Goal: Information Seeking & Learning: Learn about a topic

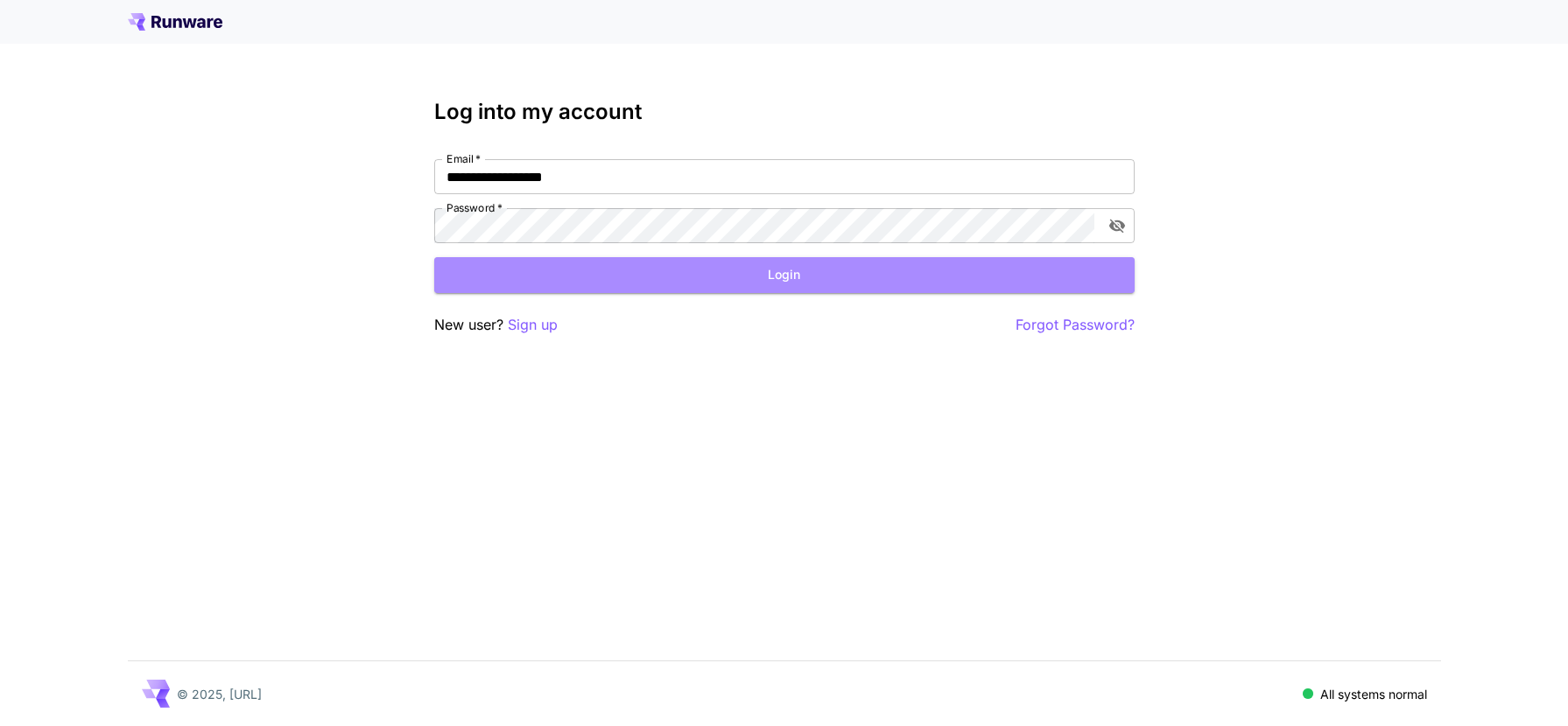
click at [639, 268] on button "Login" at bounding box center [784, 275] width 700 height 36
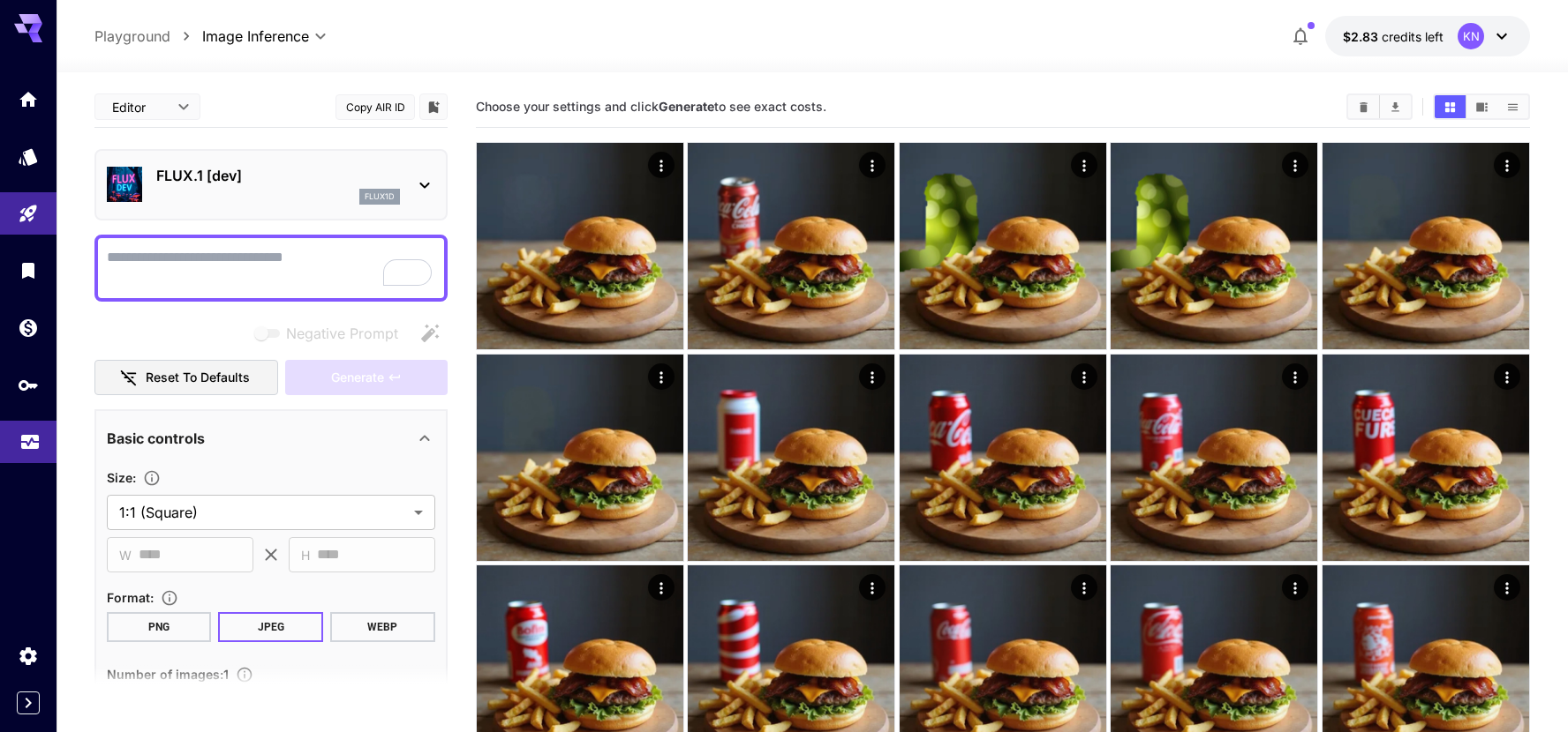
click at [38, 431] on icon "Usage" at bounding box center [30, 437] width 22 height 22
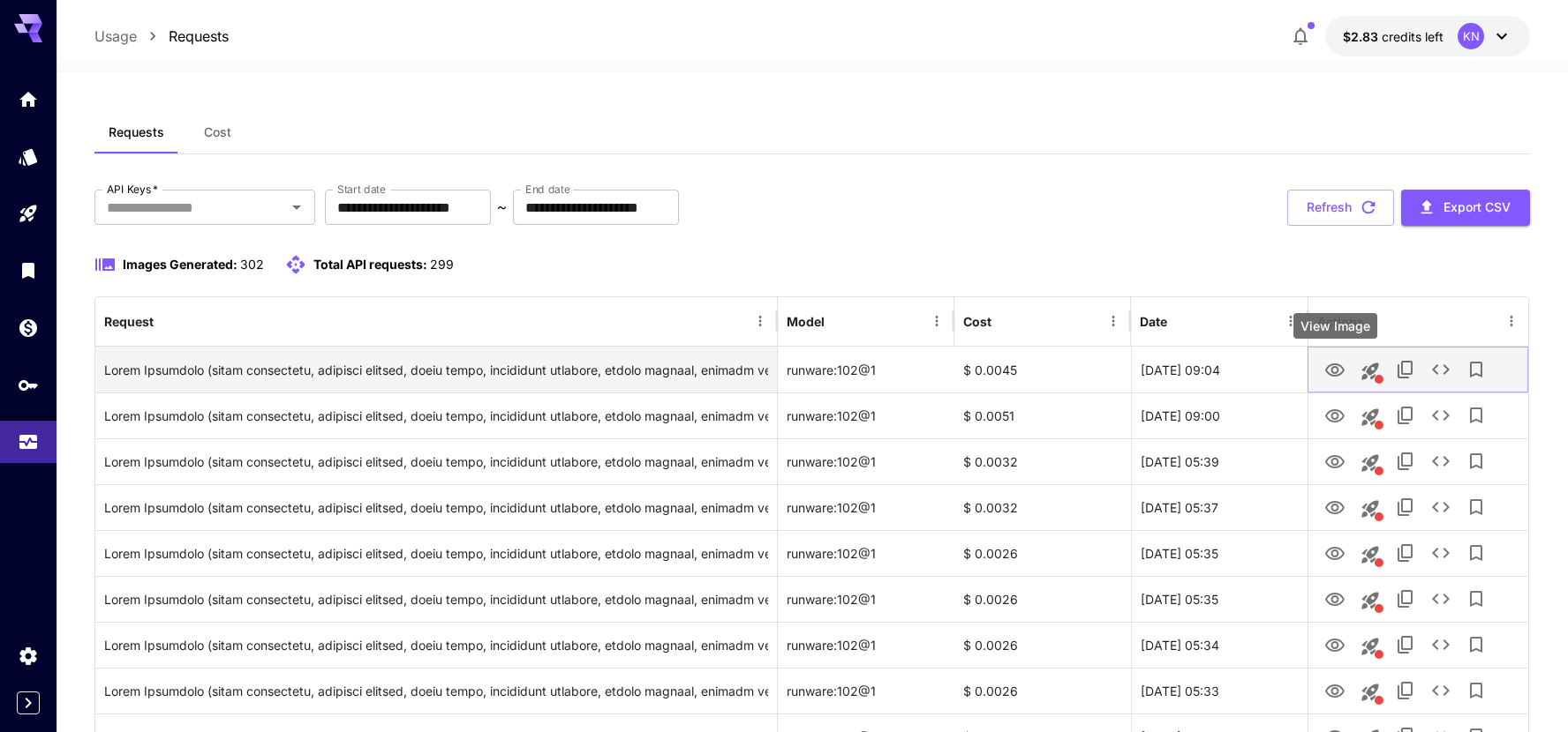
click at [1328, 369] on icon "View Image" at bounding box center [1334, 370] width 22 height 22
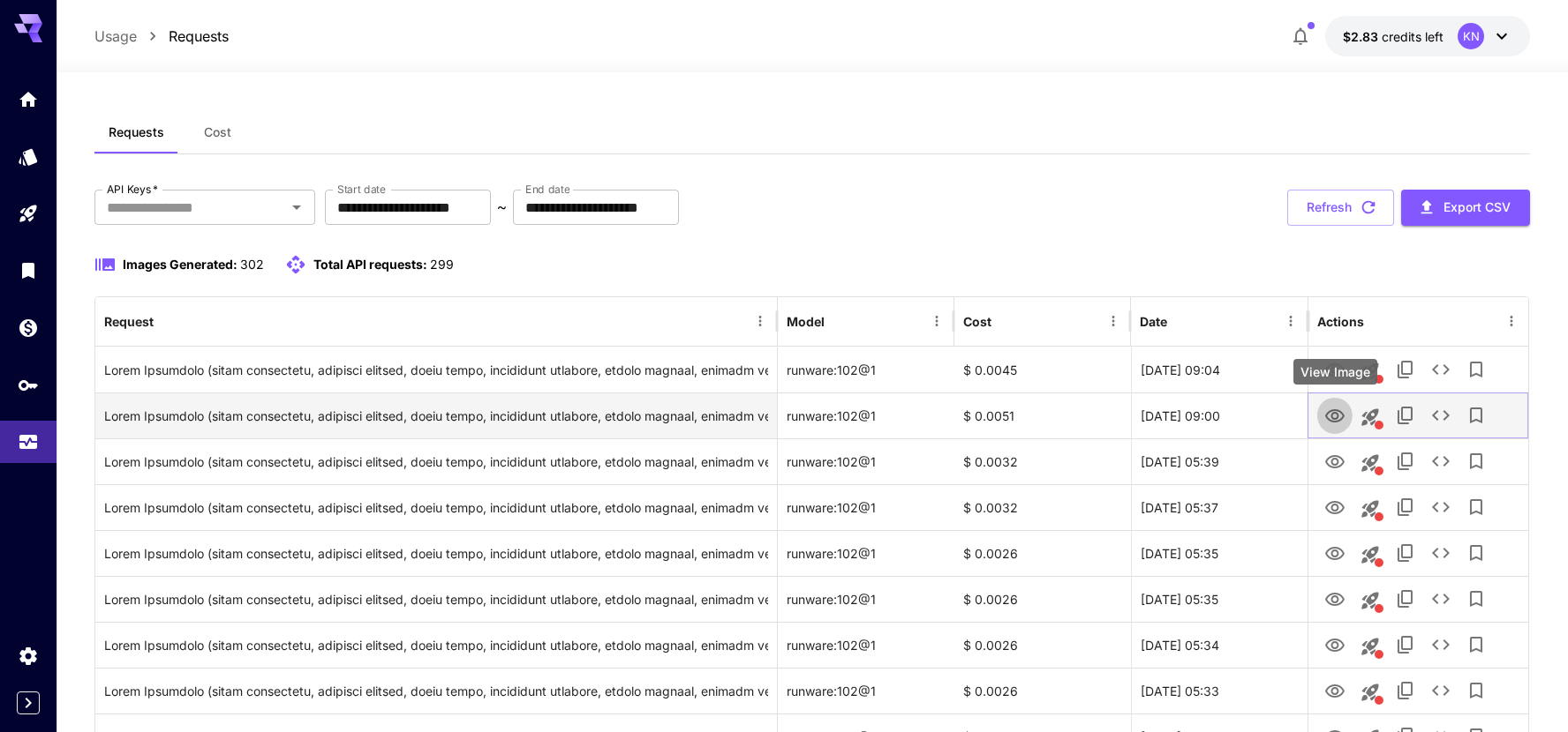
click at [1340, 417] on icon "View Image" at bounding box center [1334, 416] width 20 height 13
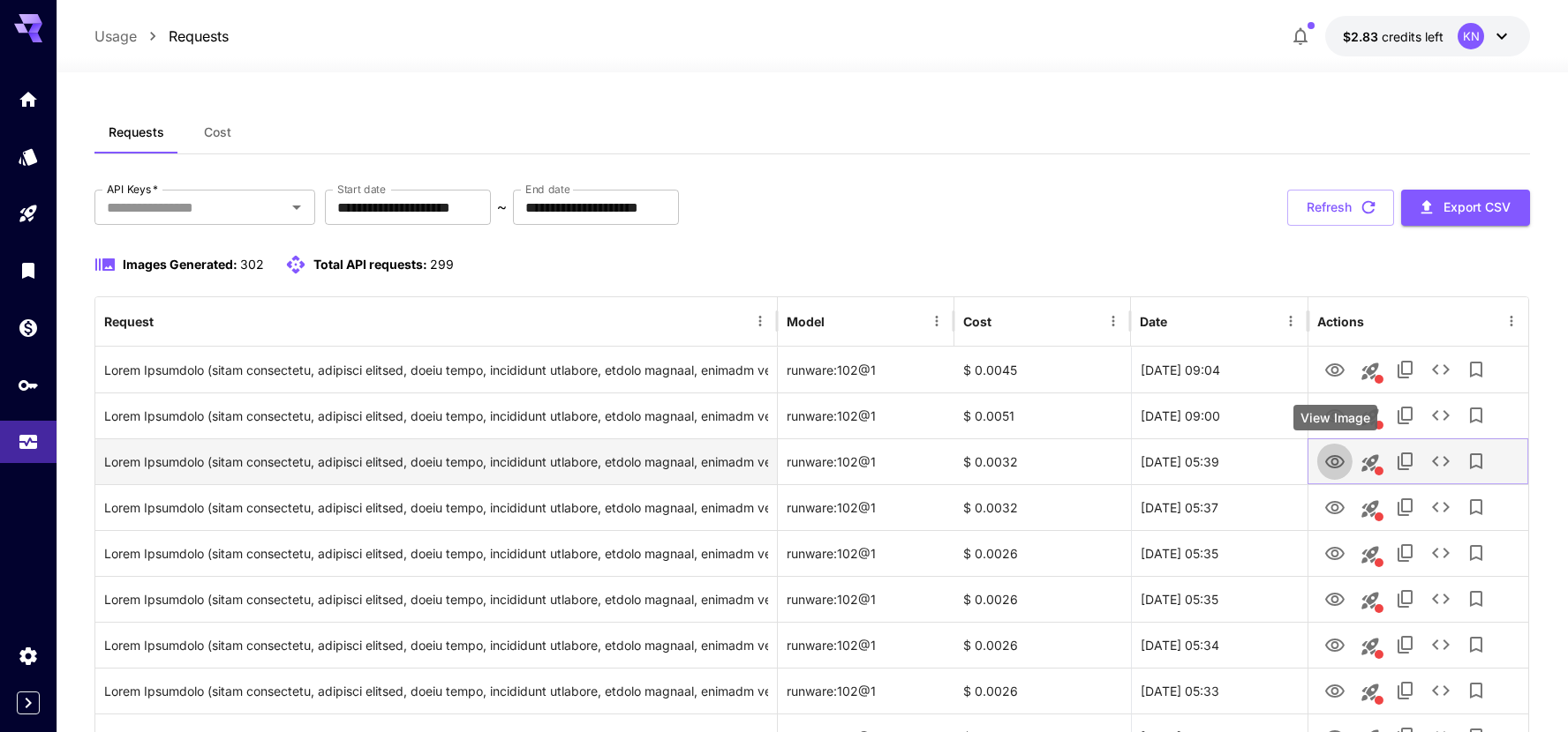
click at [1338, 462] on icon "View Image" at bounding box center [1334, 462] width 22 height 22
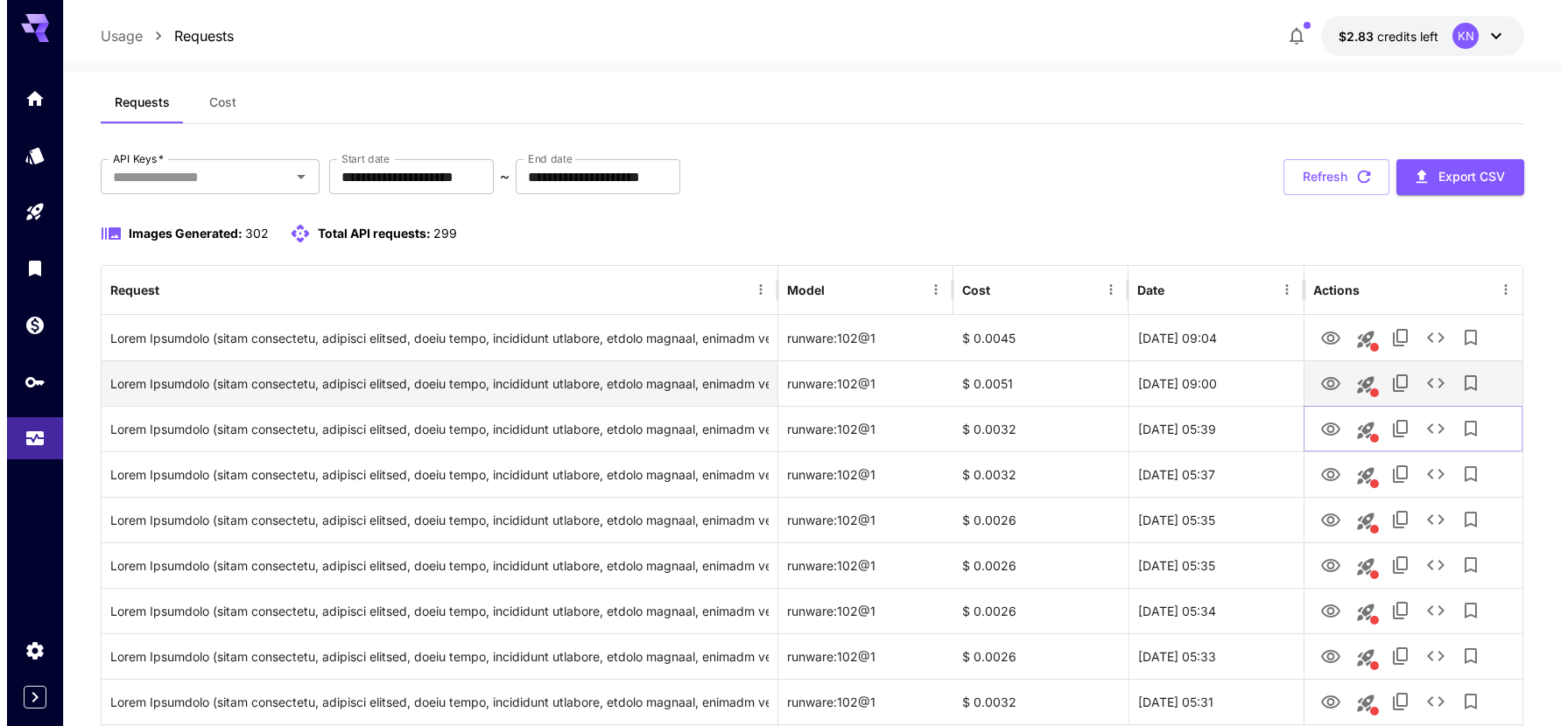
scroll to position [30, 0]
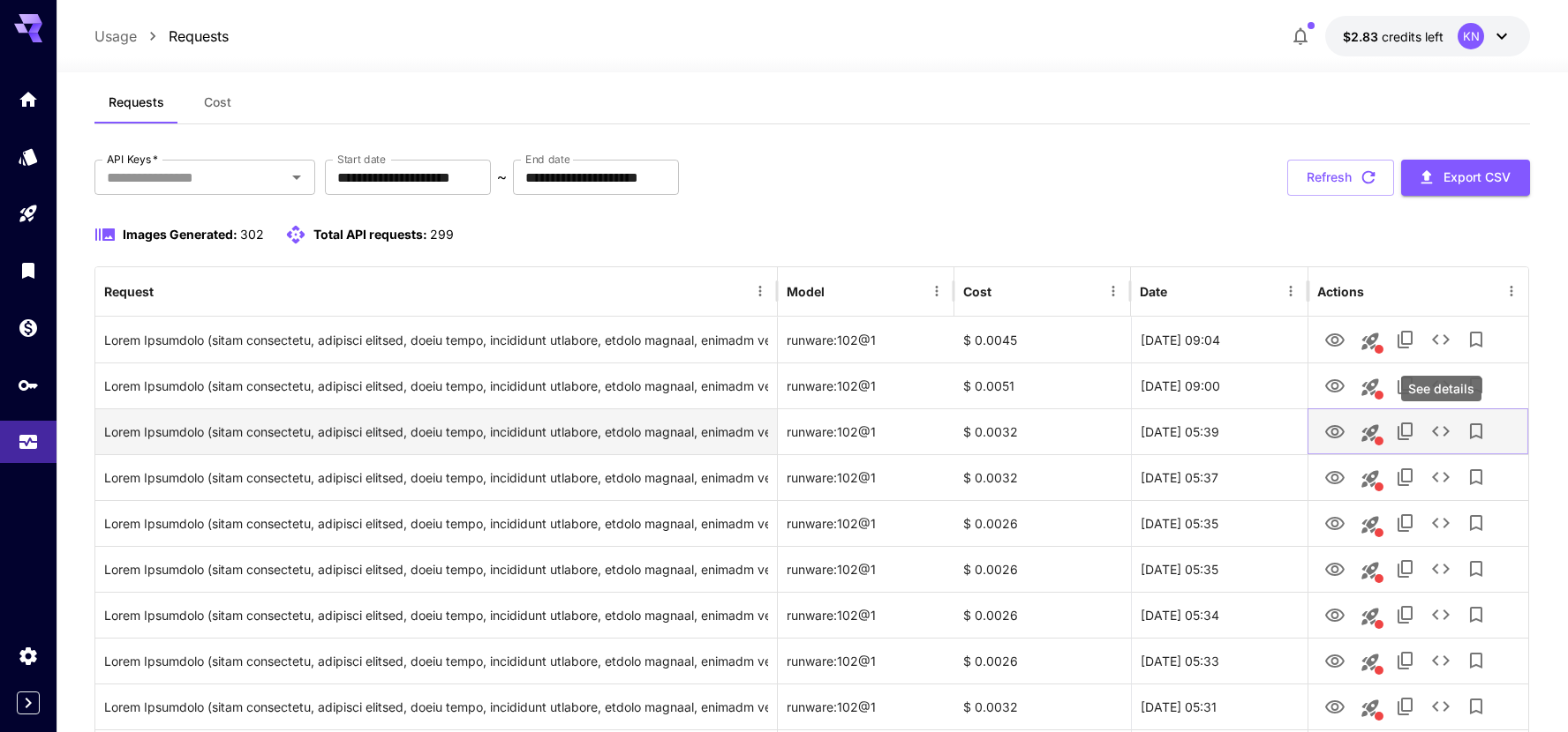
click at [1430, 429] on icon "See details" at bounding box center [1440, 431] width 22 height 22
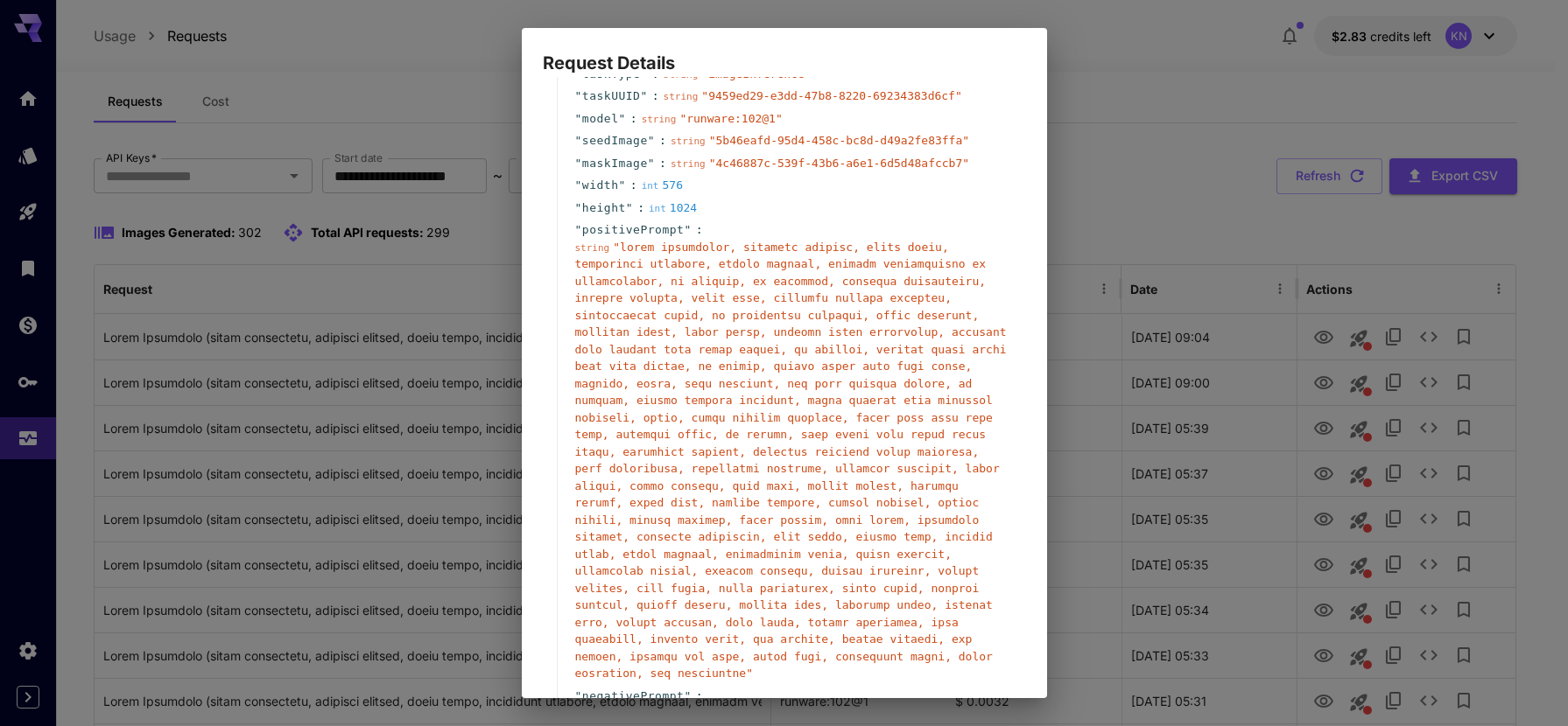
scroll to position [162, 0]
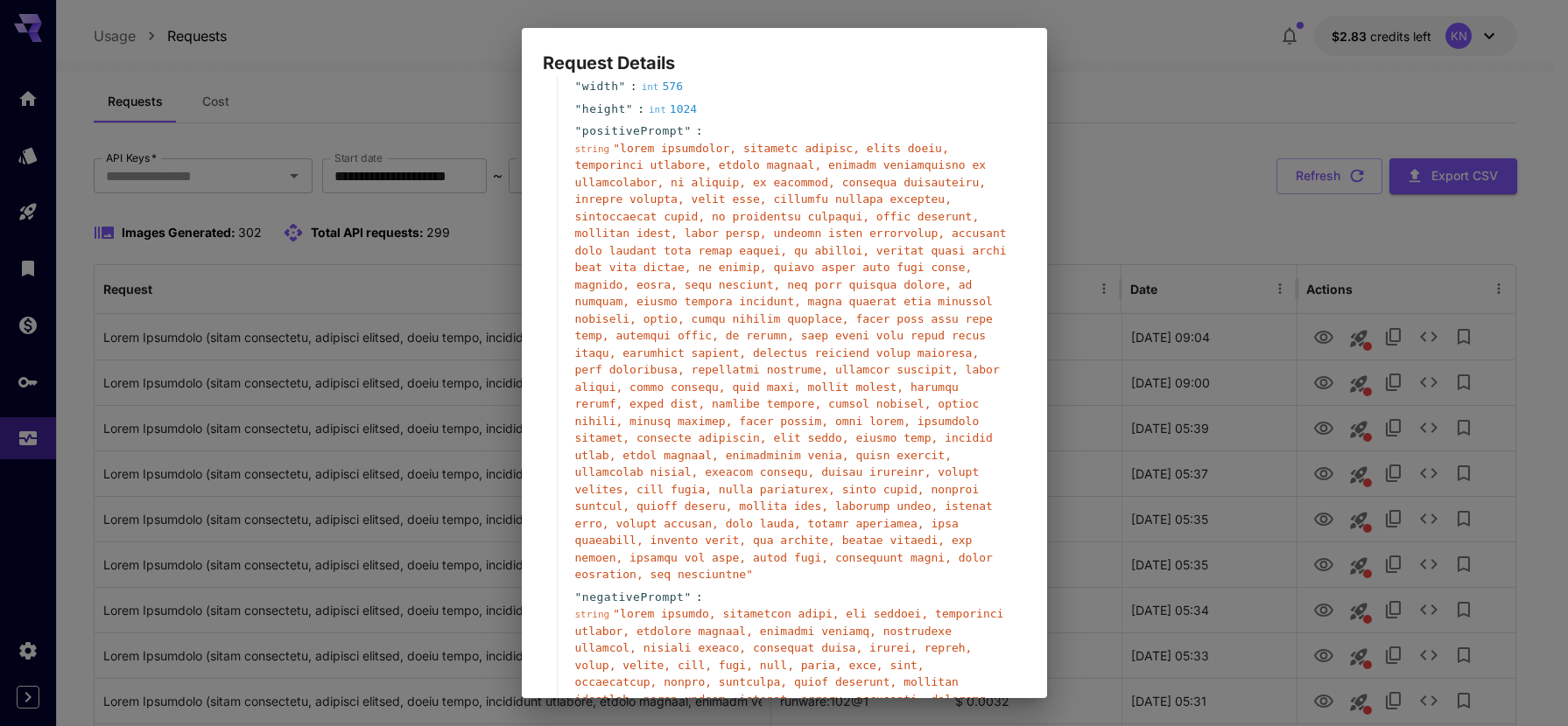
click at [1248, 423] on div "Request Details { 15 item s " taskType " : string " imageInference " " taskUUID…" at bounding box center [784, 363] width 1568 height 726
click at [1234, 453] on div "Request Details { 15 item s " taskType " : string " imageInference " " taskUUID…" at bounding box center [784, 363] width 1568 height 726
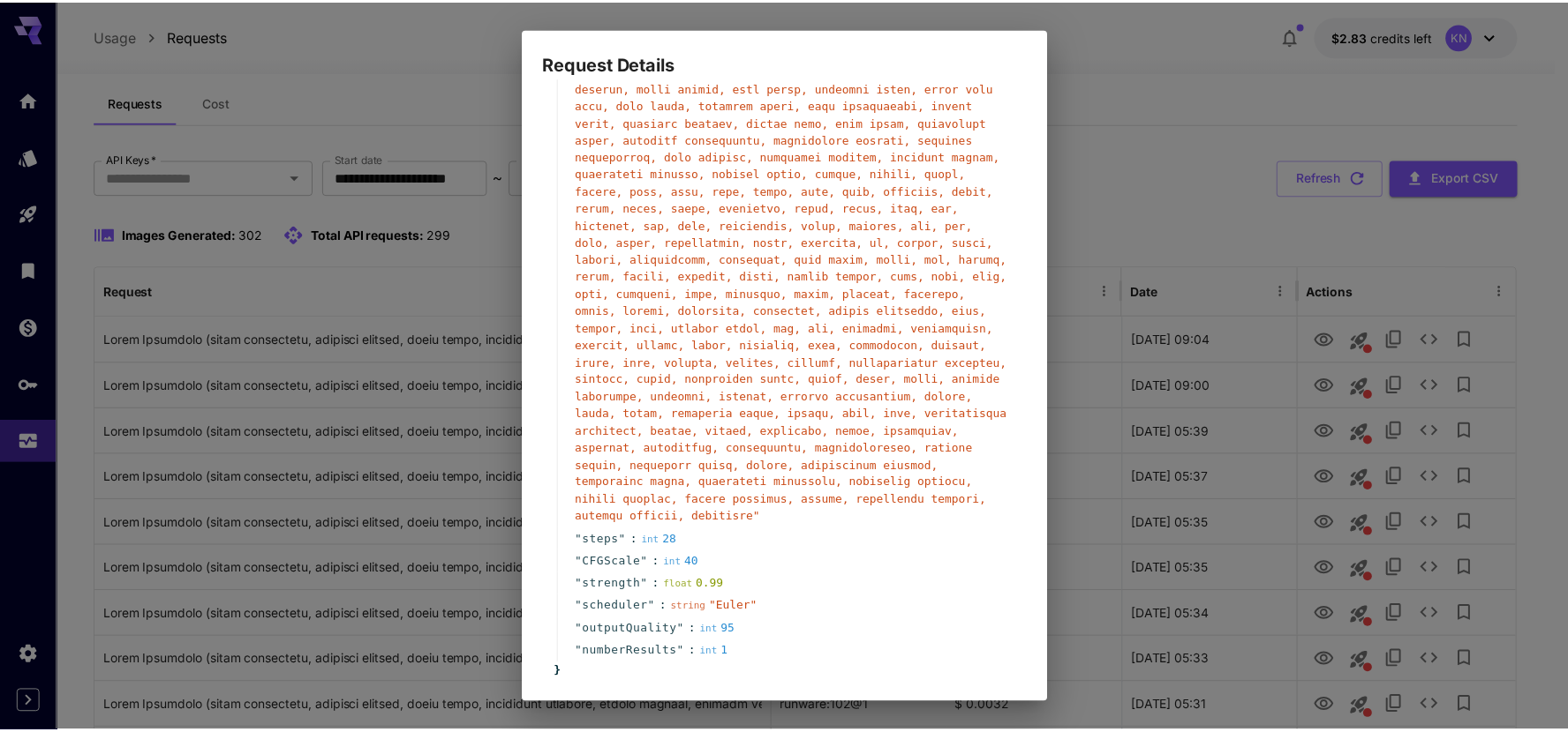
scroll to position [1226, 0]
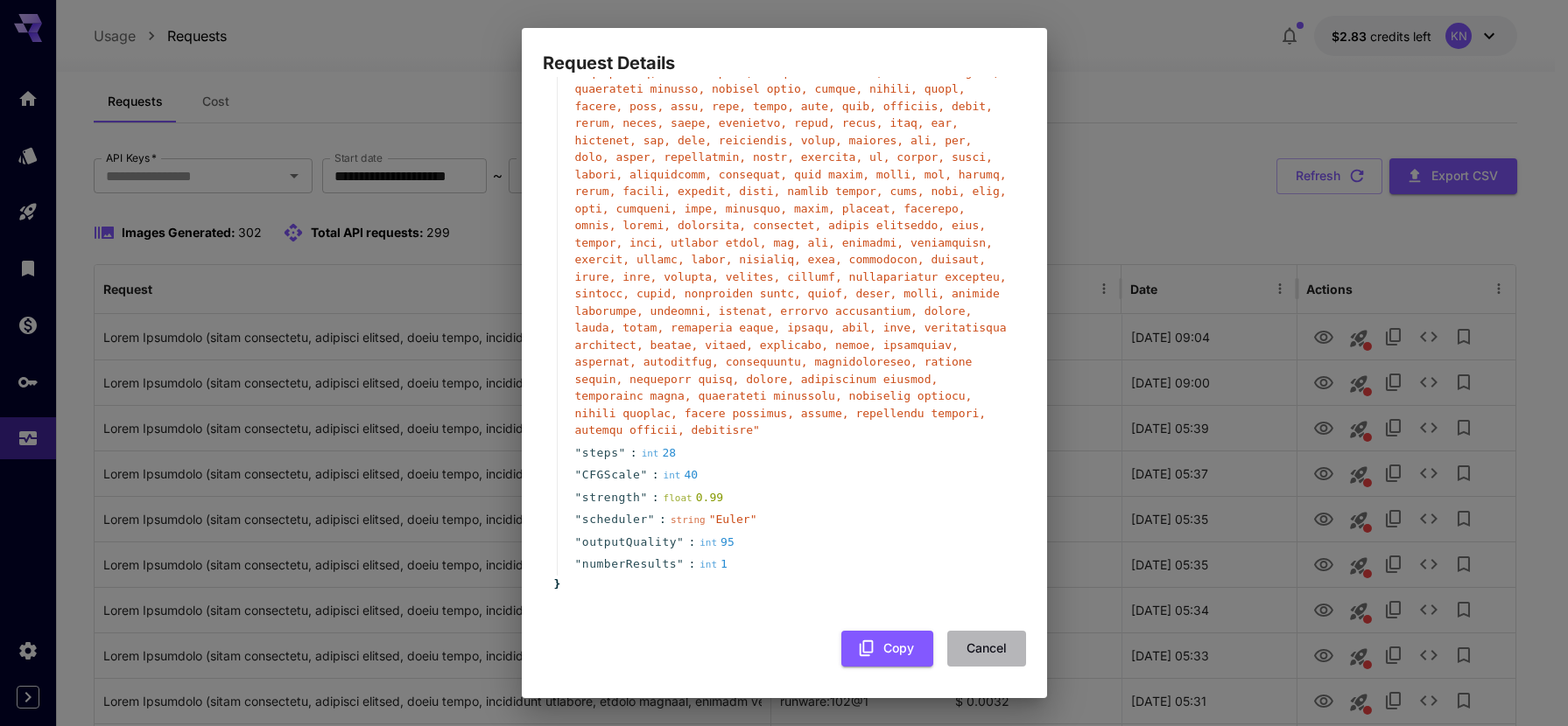
click at [986, 651] on button "Cancel" at bounding box center [987, 649] width 79 height 36
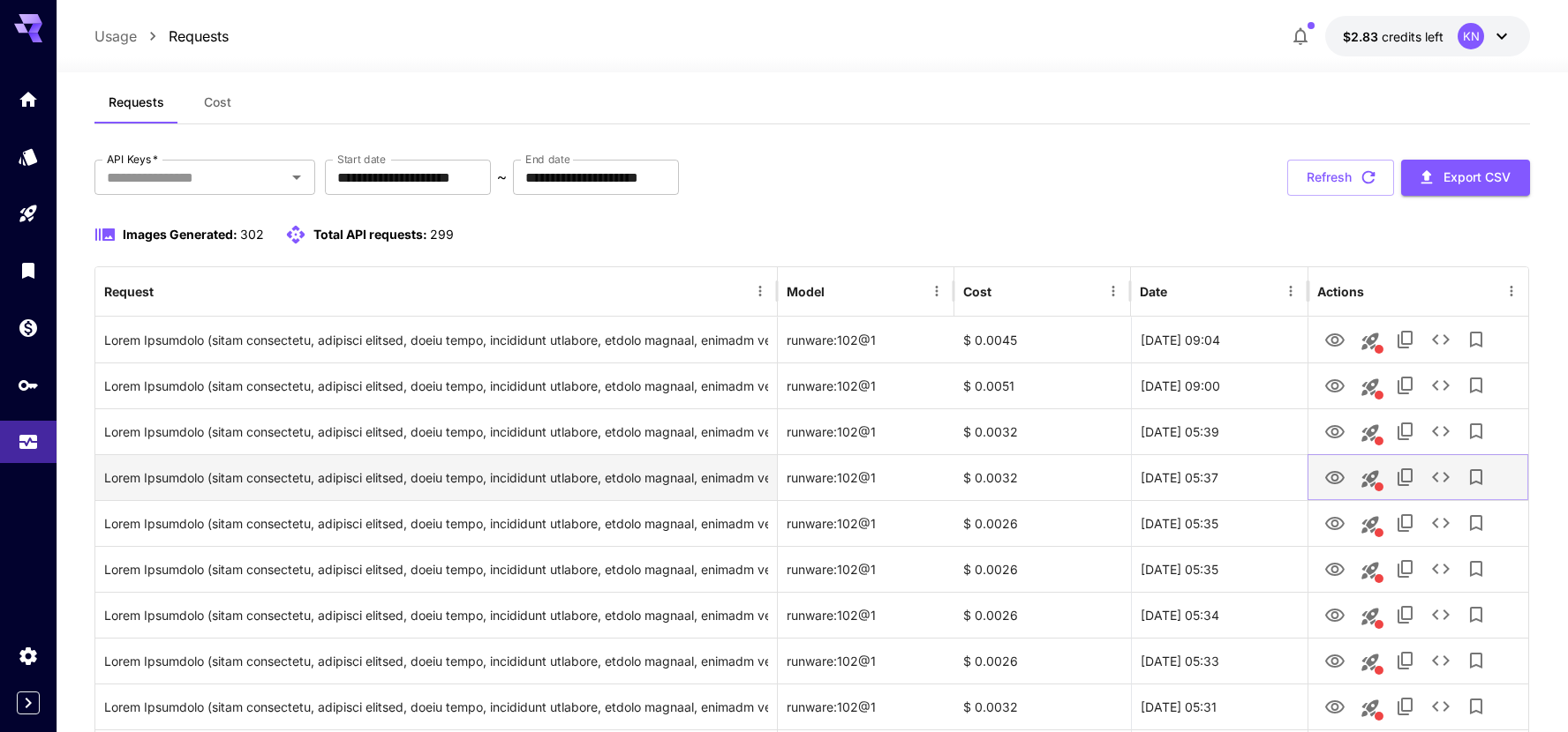
click at [1335, 482] on icon "View Image" at bounding box center [1334, 478] width 22 height 22
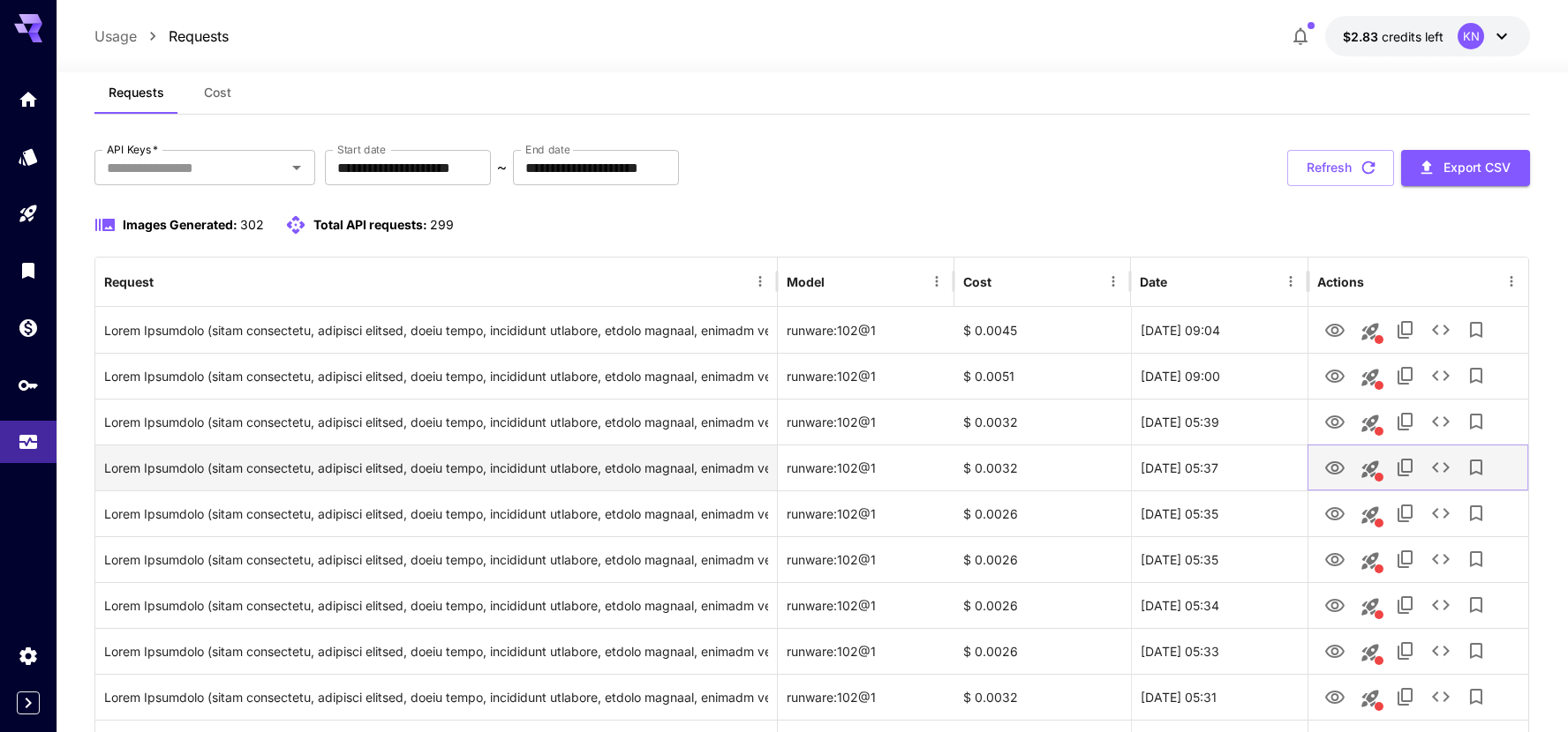
scroll to position [57, 0]
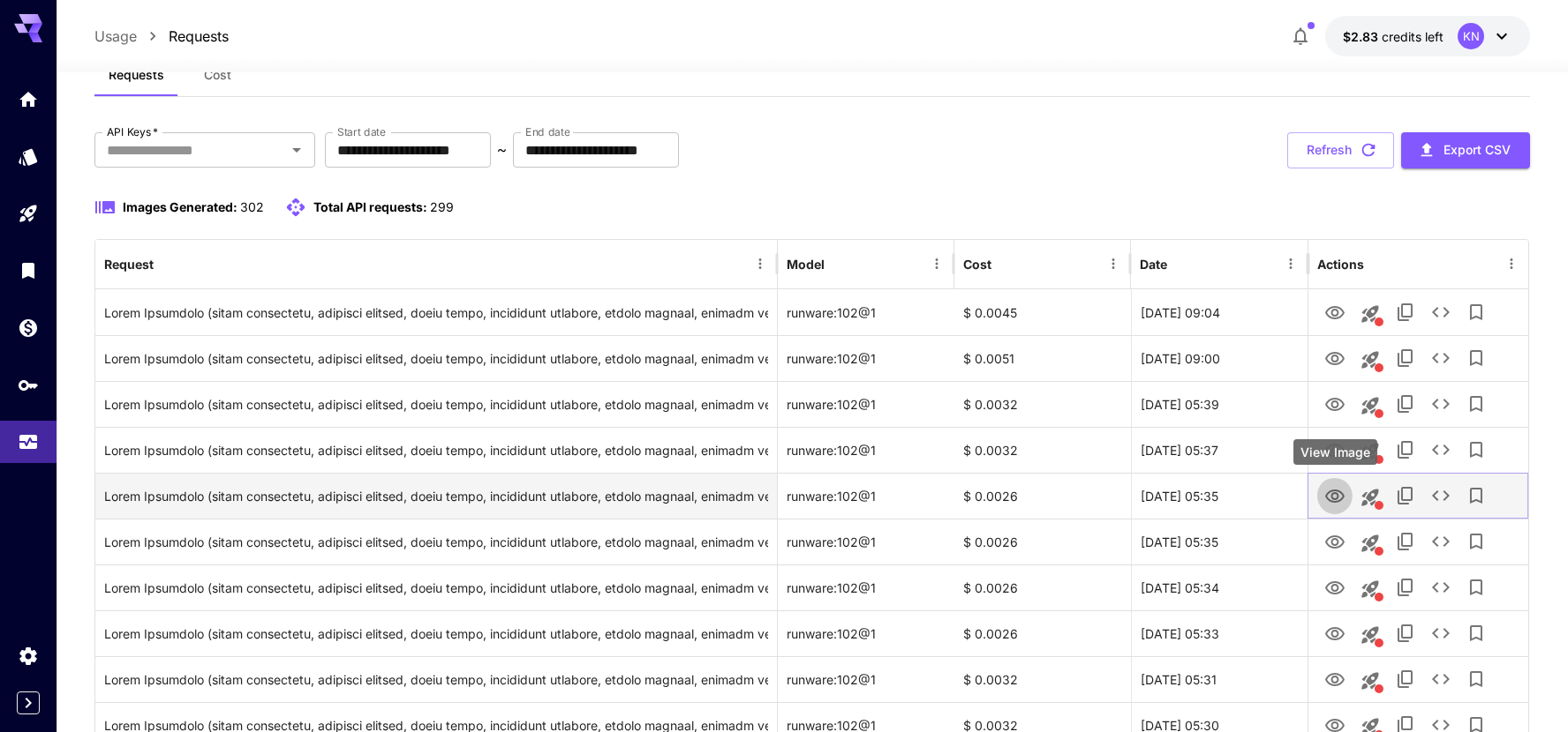
click at [1334, 490] on icon "View Image" at bounding box center [1334, 497] width 20 height 13
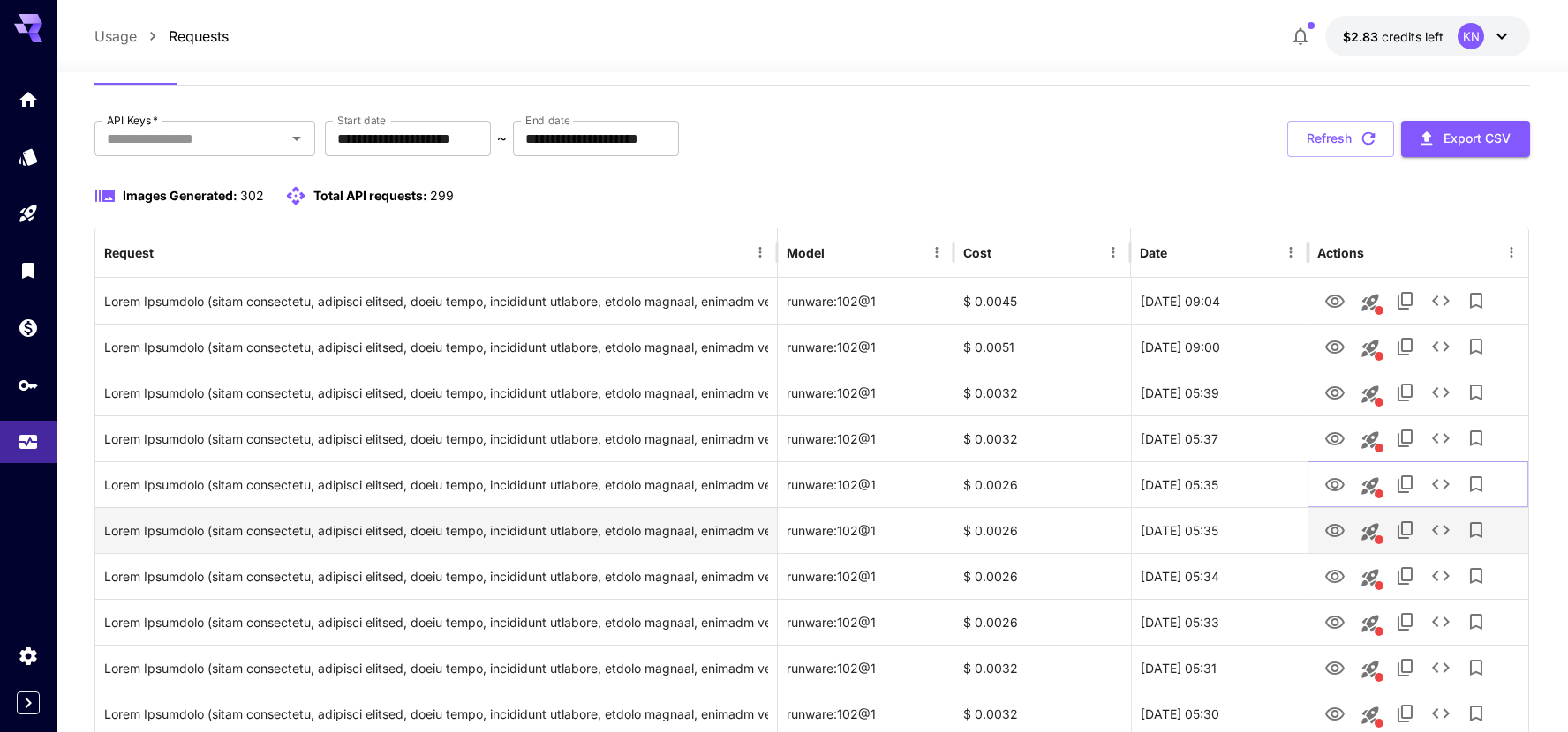
scroll to position [85, 0]
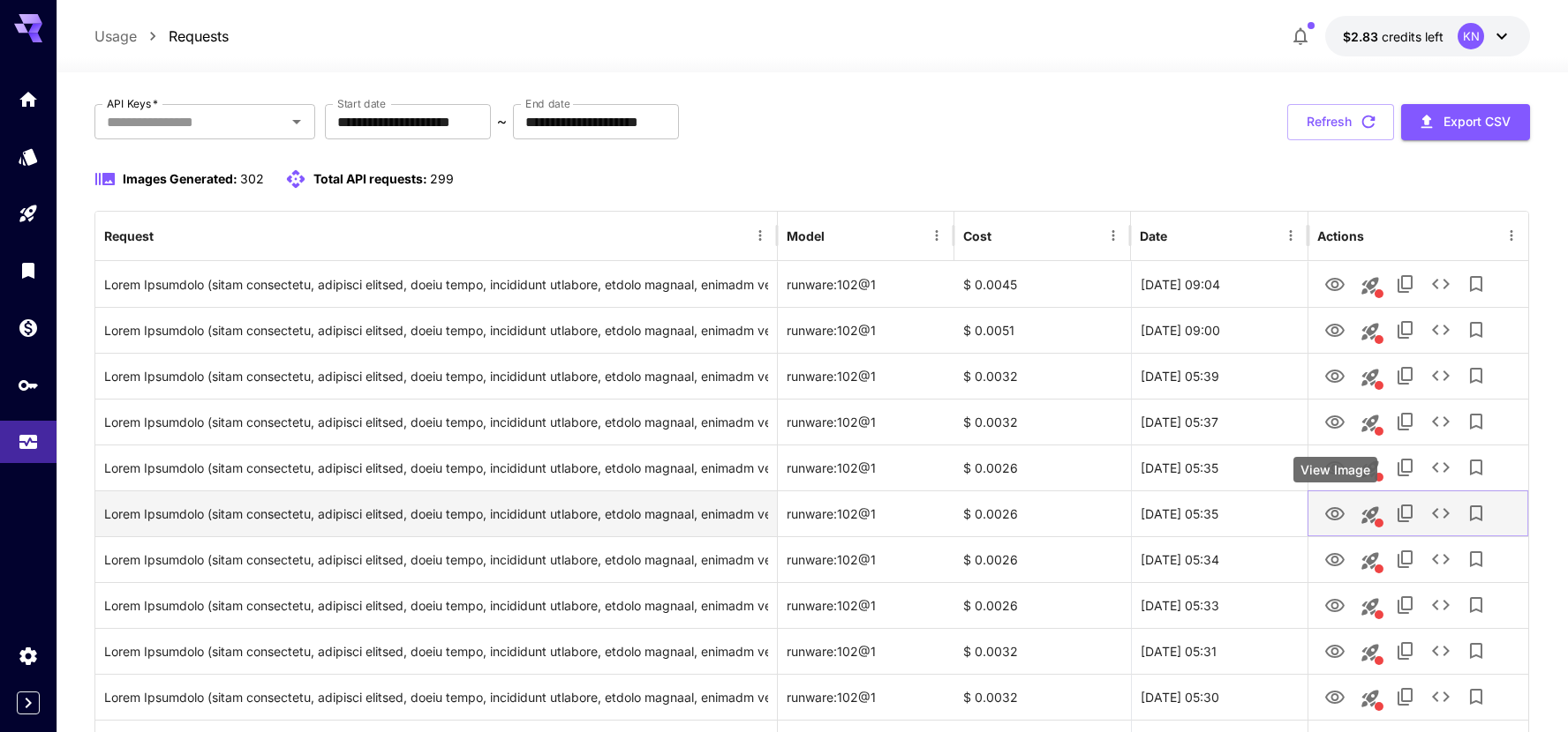
click at [1339, 515] on icon "View Image" at bounding box center [1334, 515] width 22 height 22
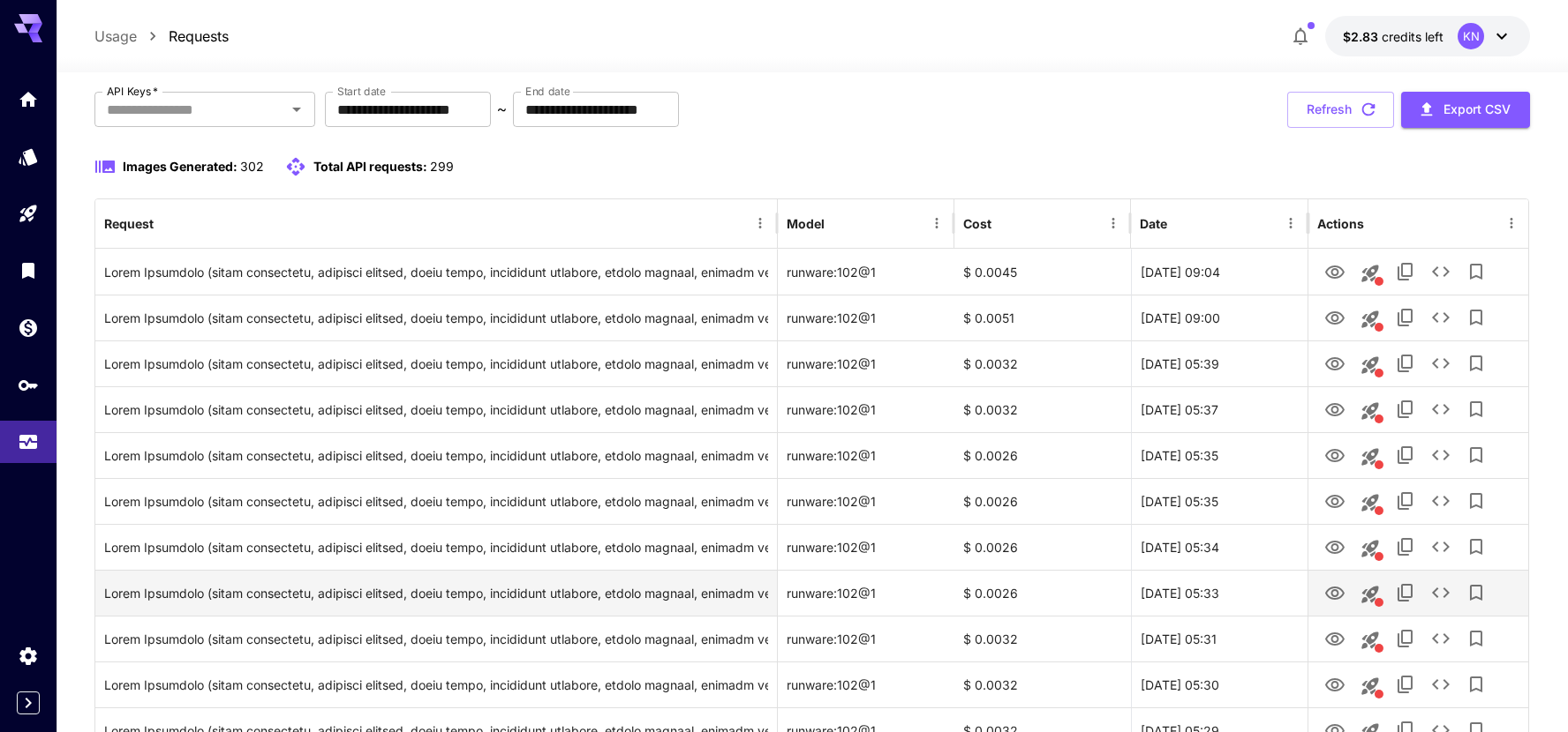
scroll to position [116, 0]
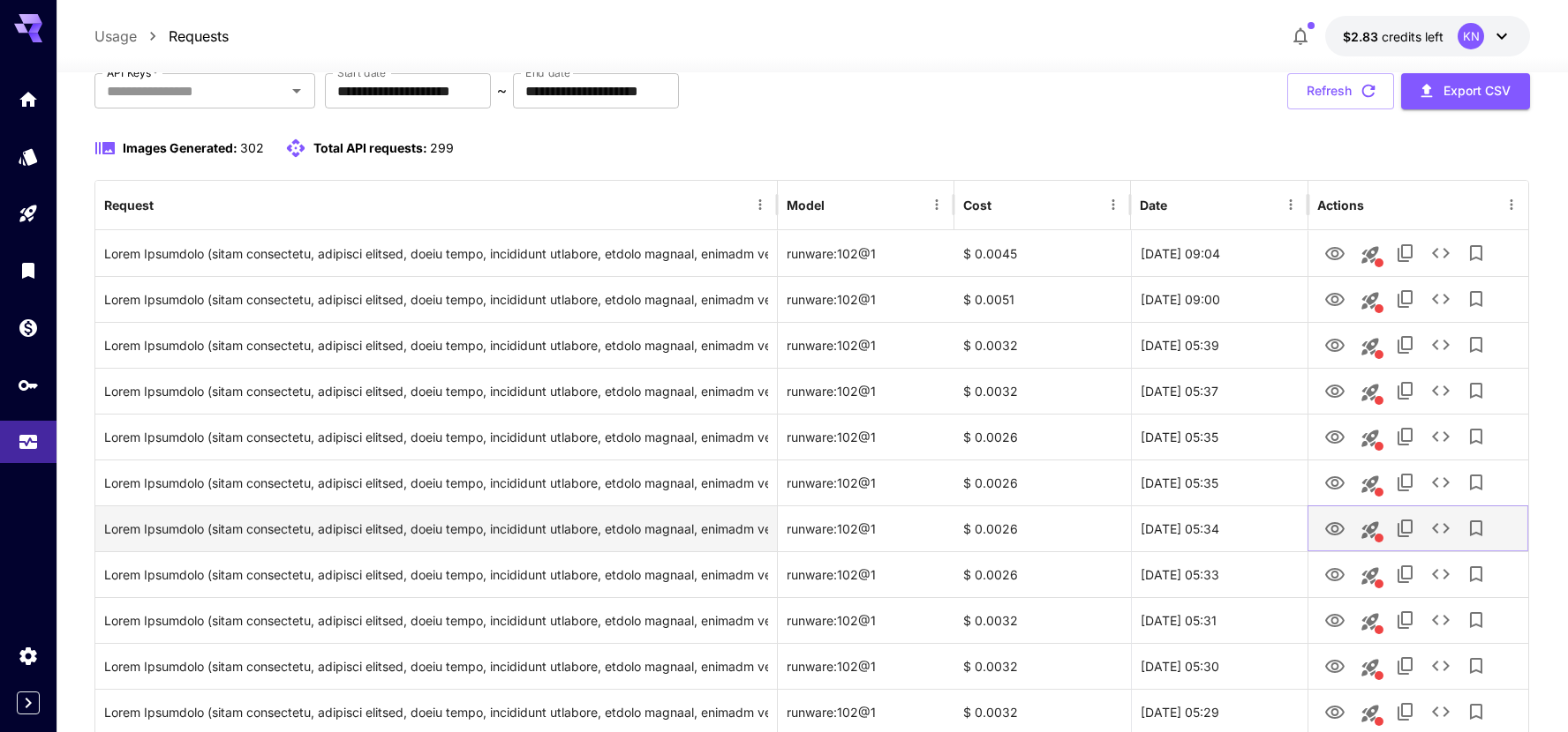
click at [1334, 526] on icon "View Image" at bounding box center [1334, 529] width 20 height 13
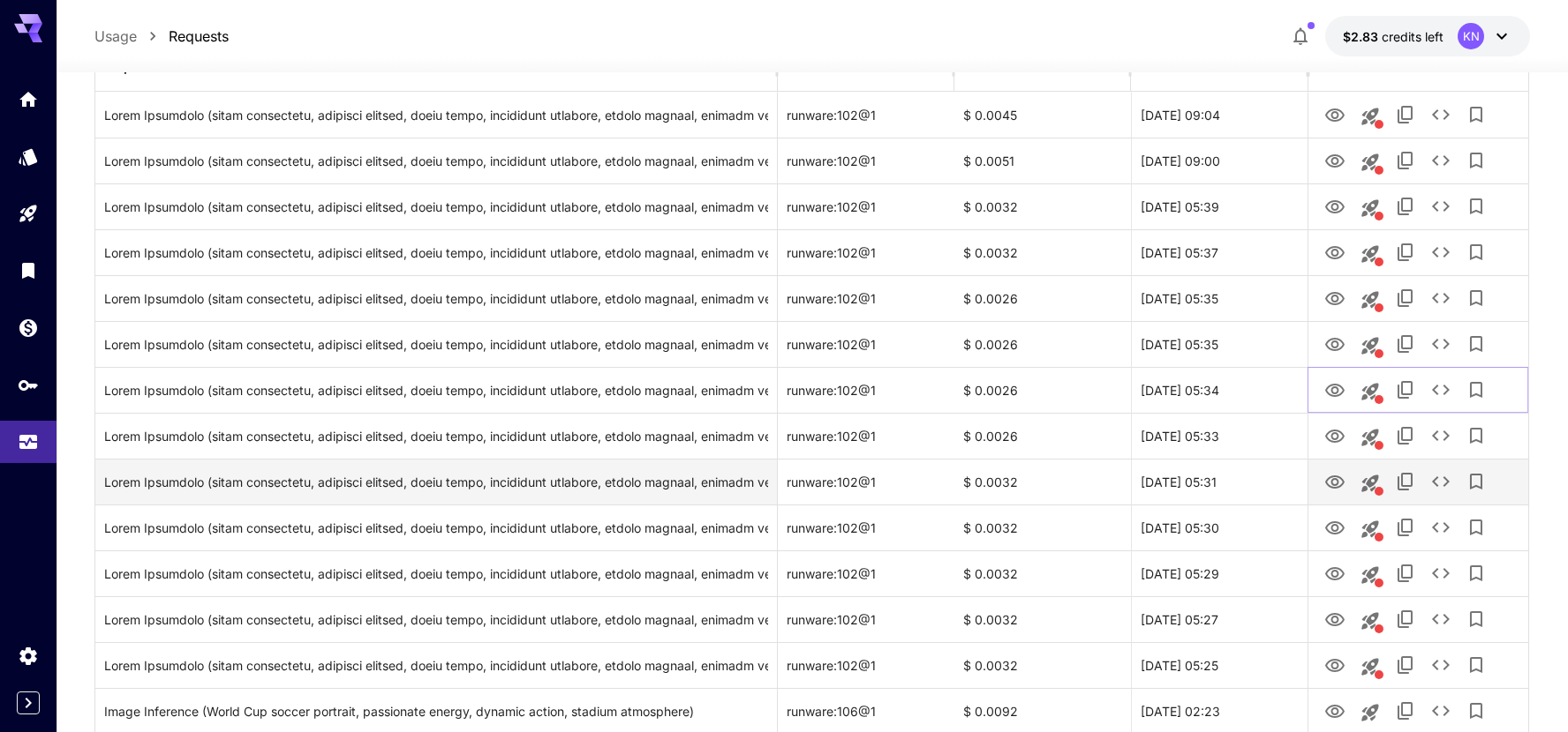
scroll to position [259, 0]
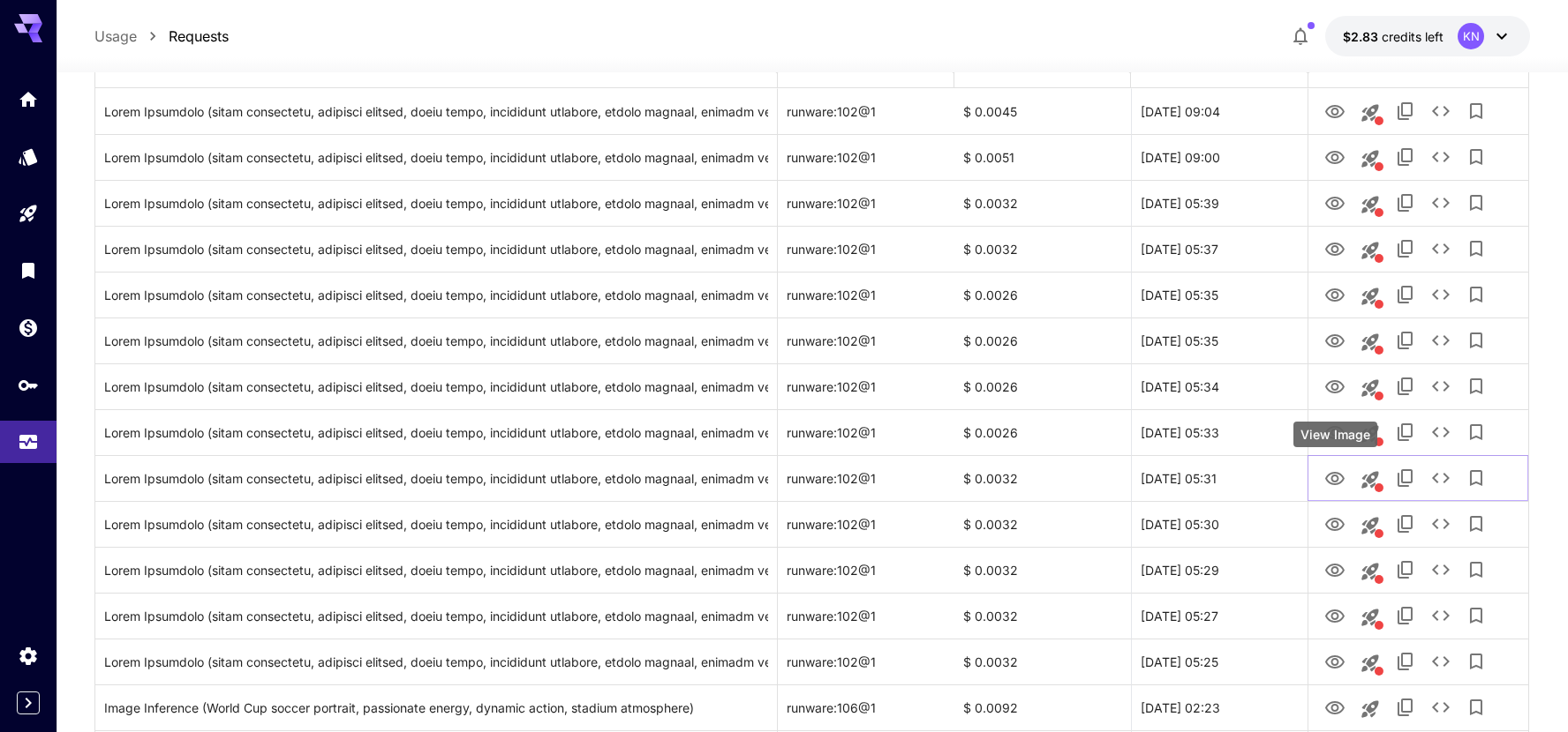
click at [1338, 435] on div "View Image" at bounding box center [1334, 434] width 83 height 25
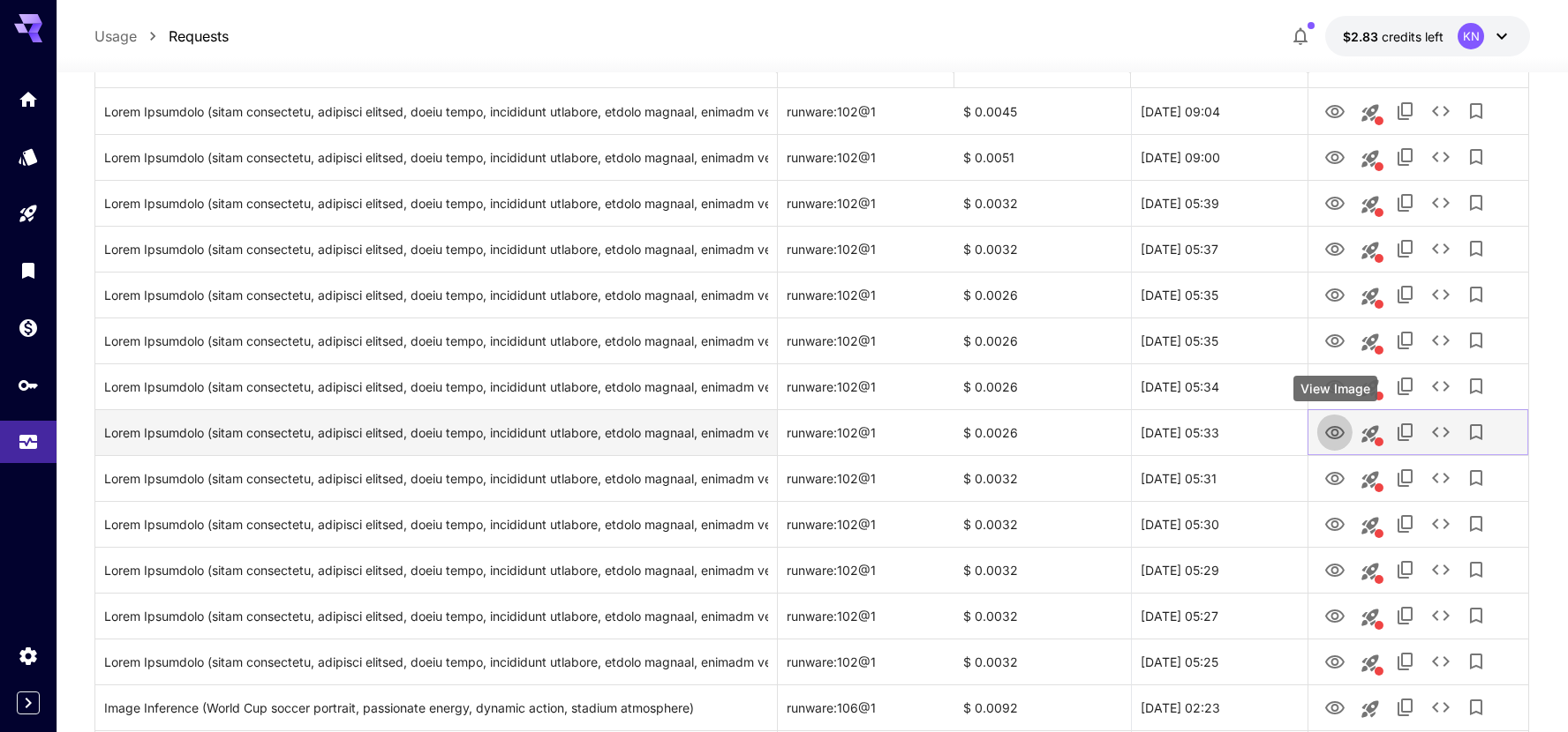
click at [1329, 426] on icon "View Image" at bounding box center [1334, 433] width 22 height 22
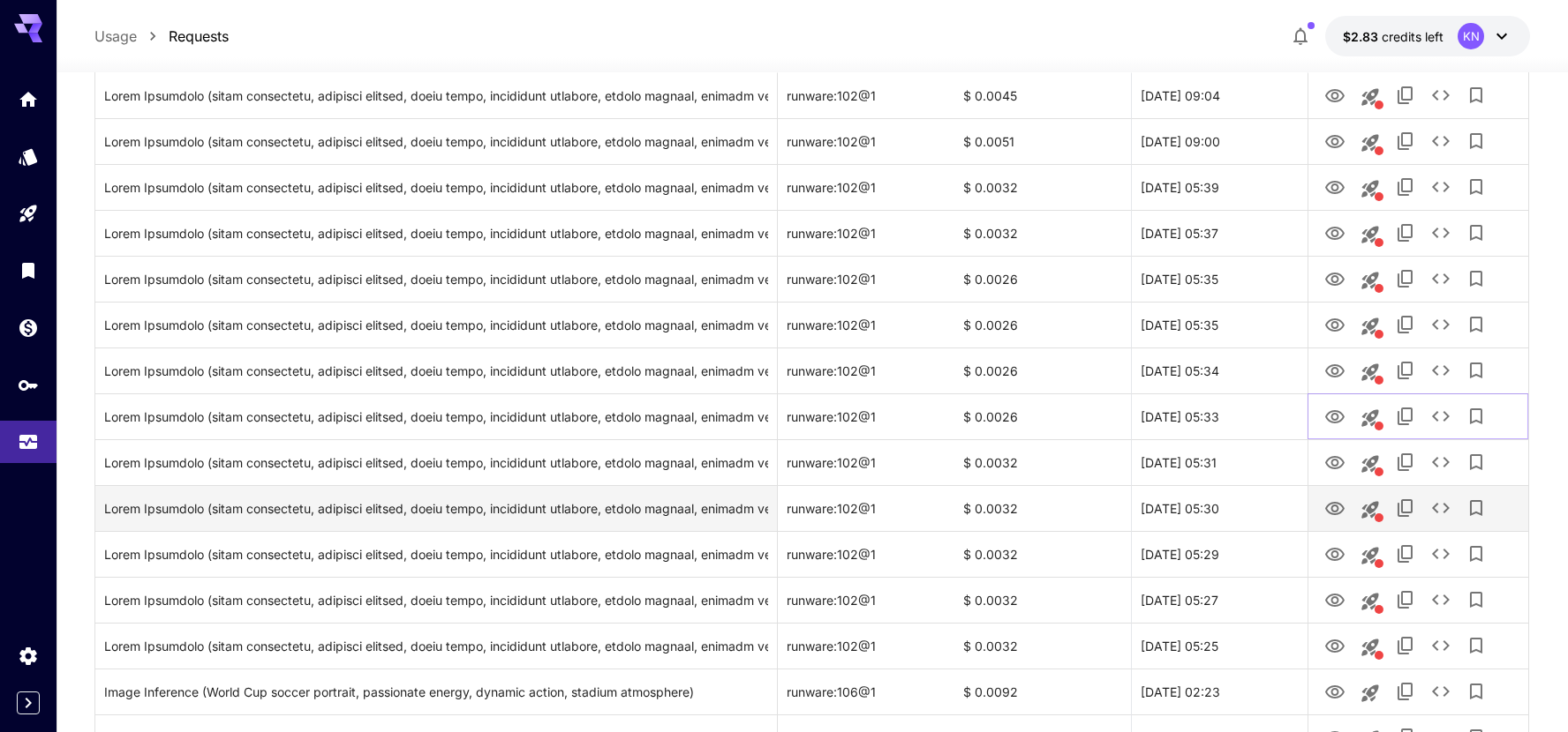
scroll to position [292, 0]
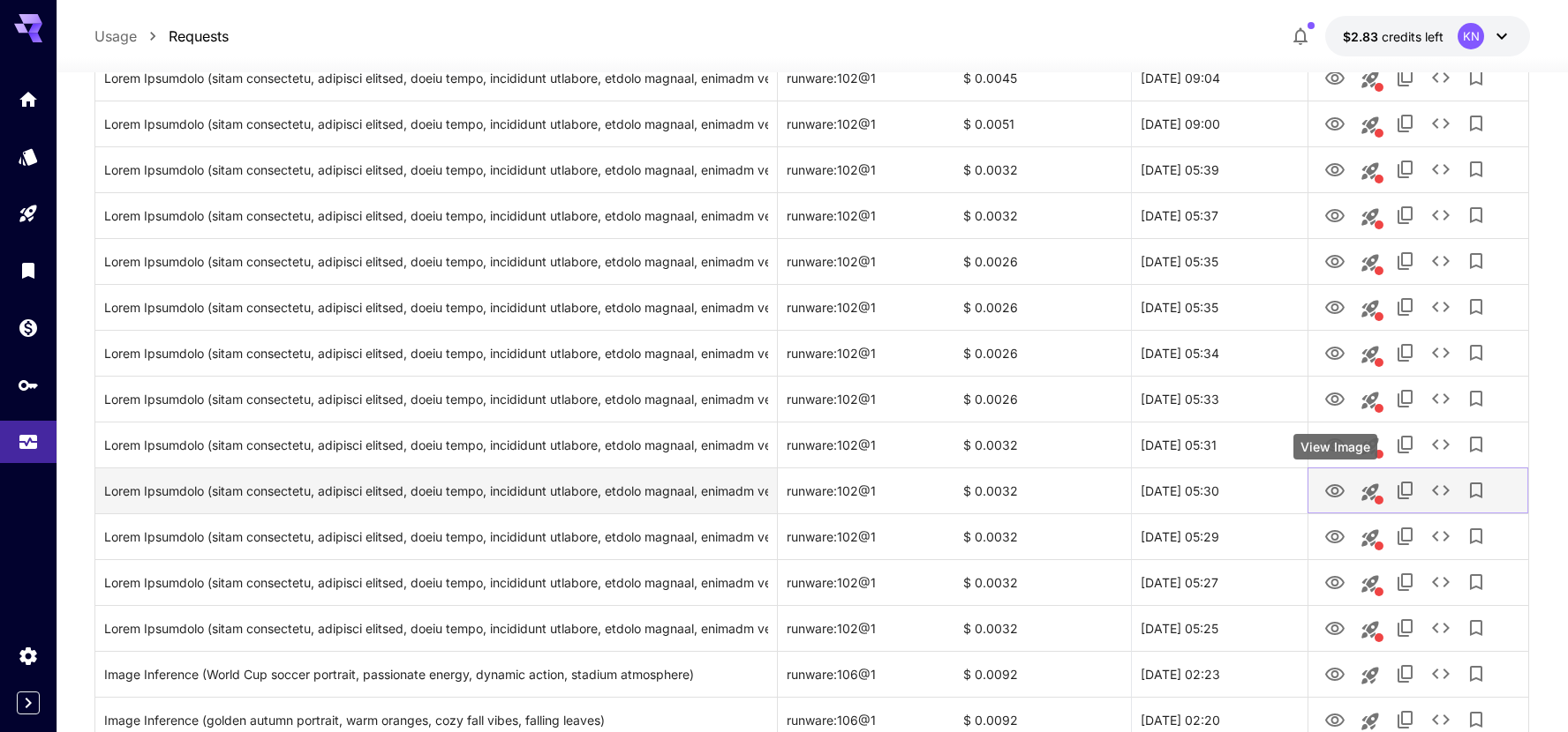
click at [1338, 489] on icon "View Image" at bounding box center [1334, 491] width 22 height 22
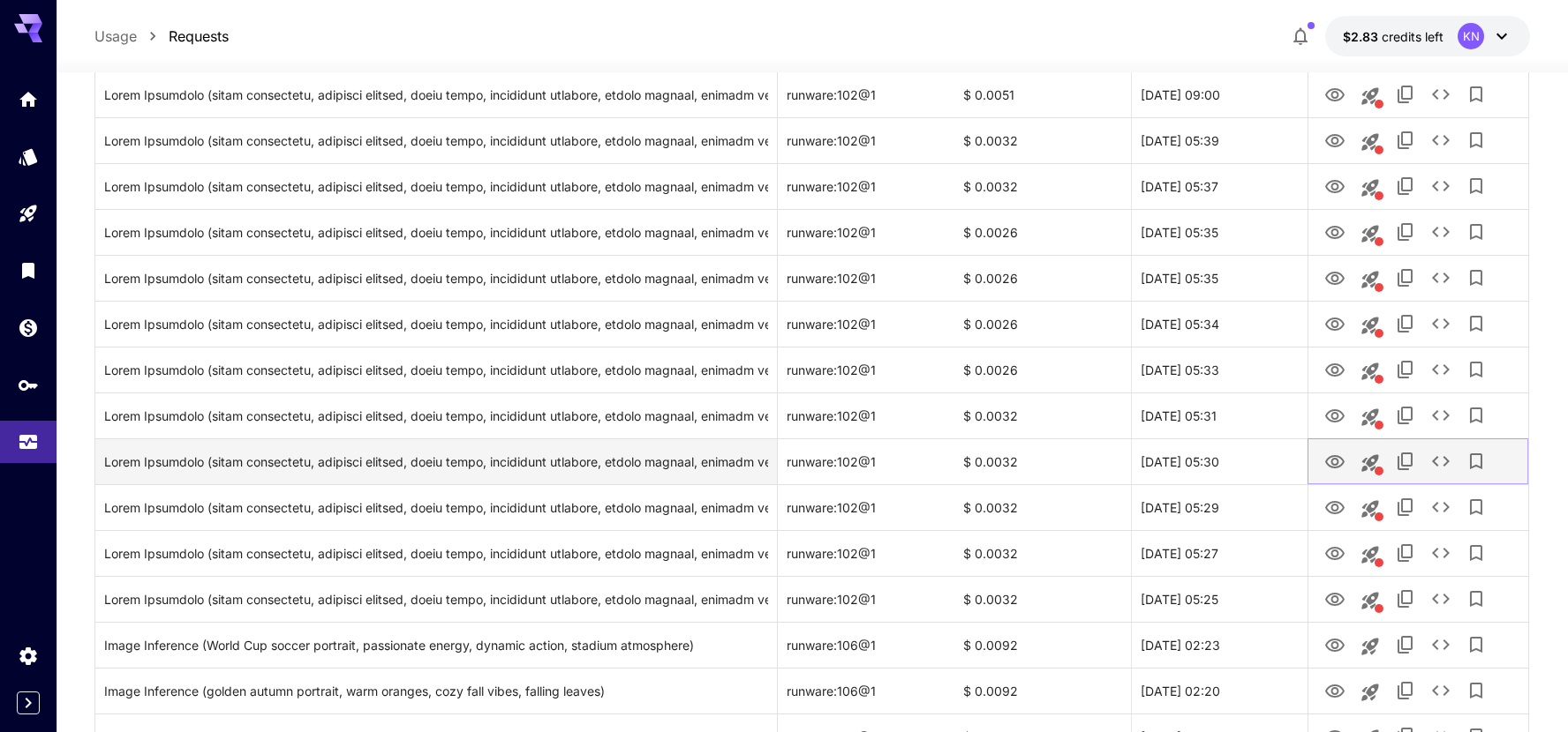
scroll to position [322, 0]
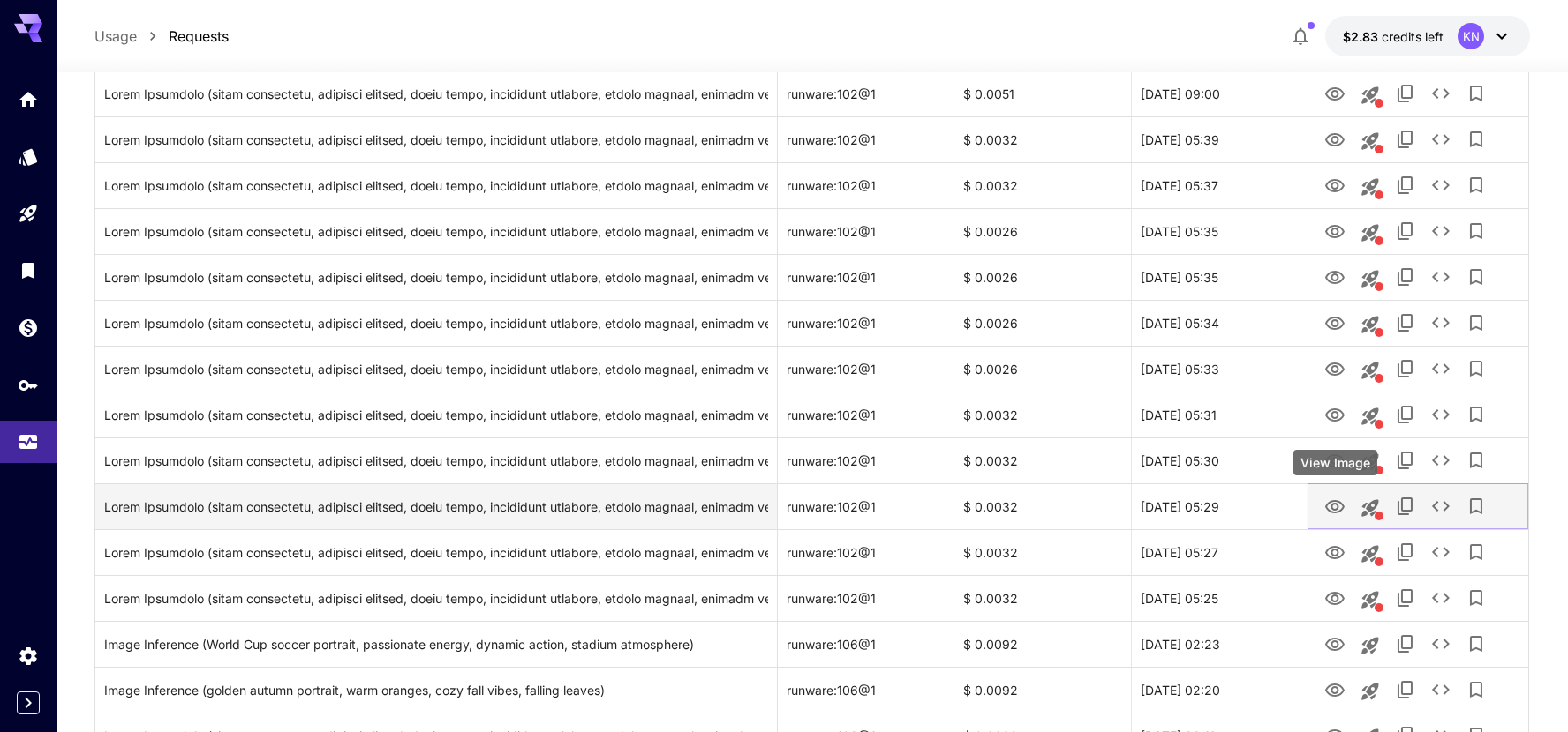
click at [1322, 497] on button "View Image" at bounding box center [1335, 506] width 36 height 37
click at [1326, 500] on icon "View Image" at bounding box center [1334, 507] width 22 height 22
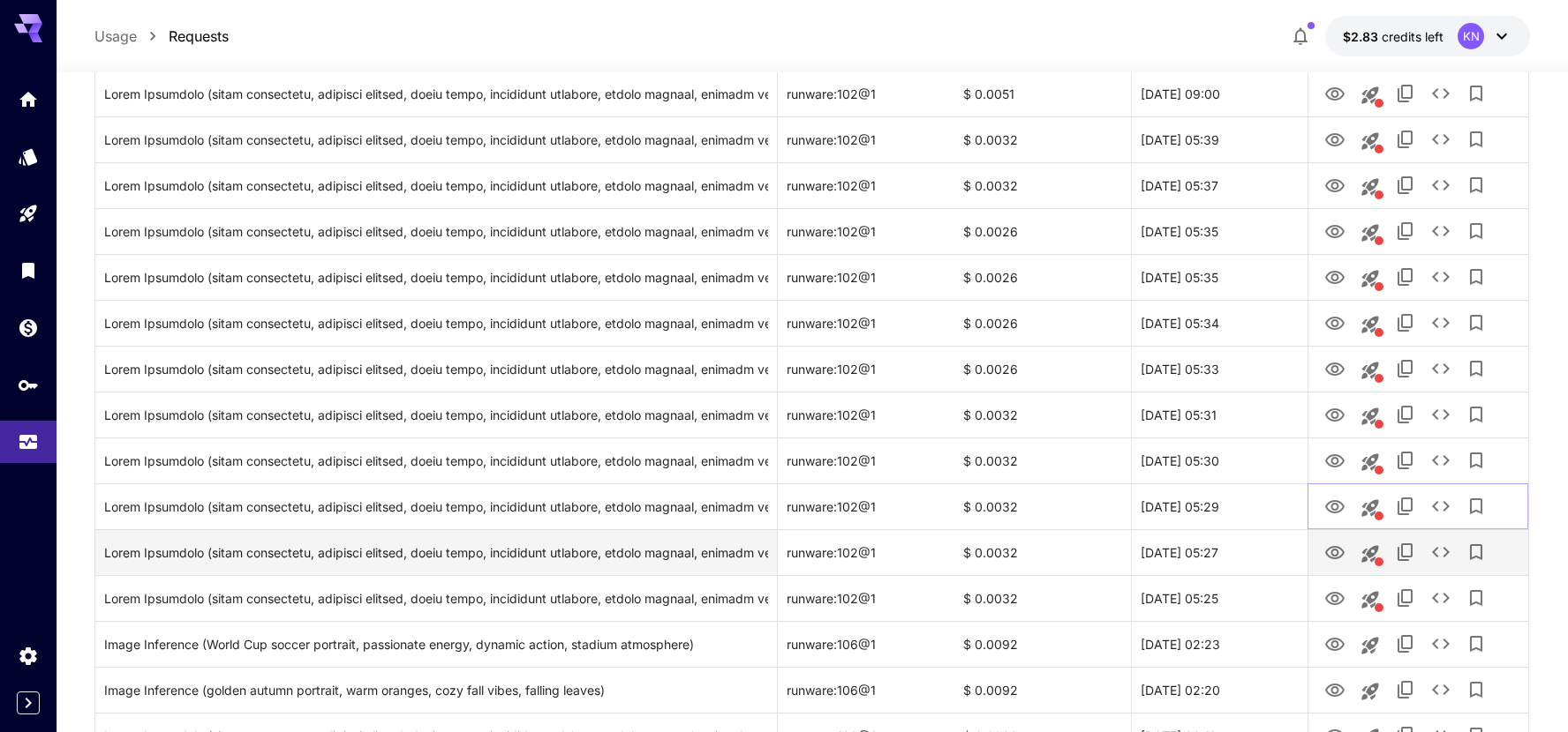
scroll to position [354, 0]
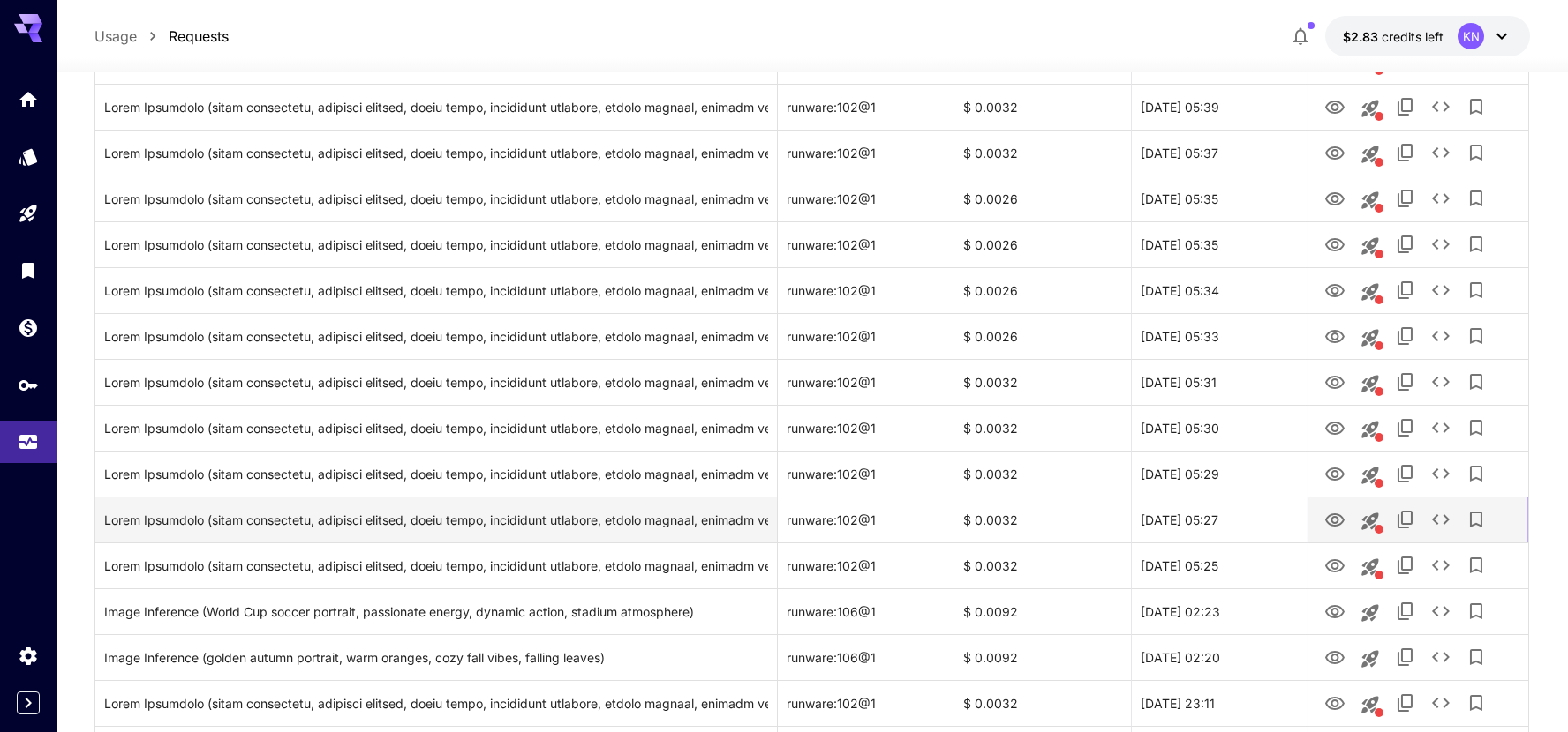
click at [1334, 520] on icon "View Image" at bounding box center [1334, 520] width 22 height 22
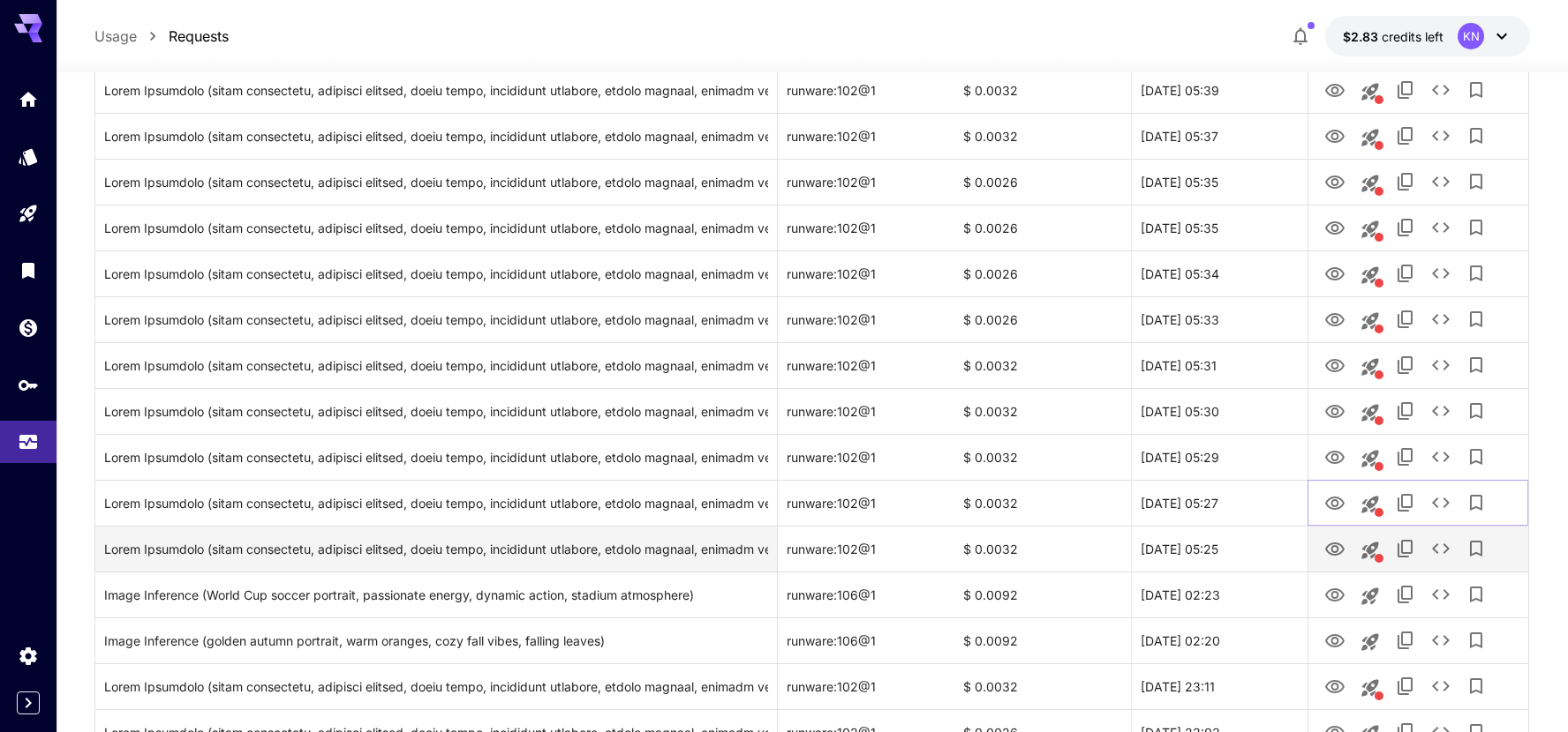
scroll to position [381, 0]
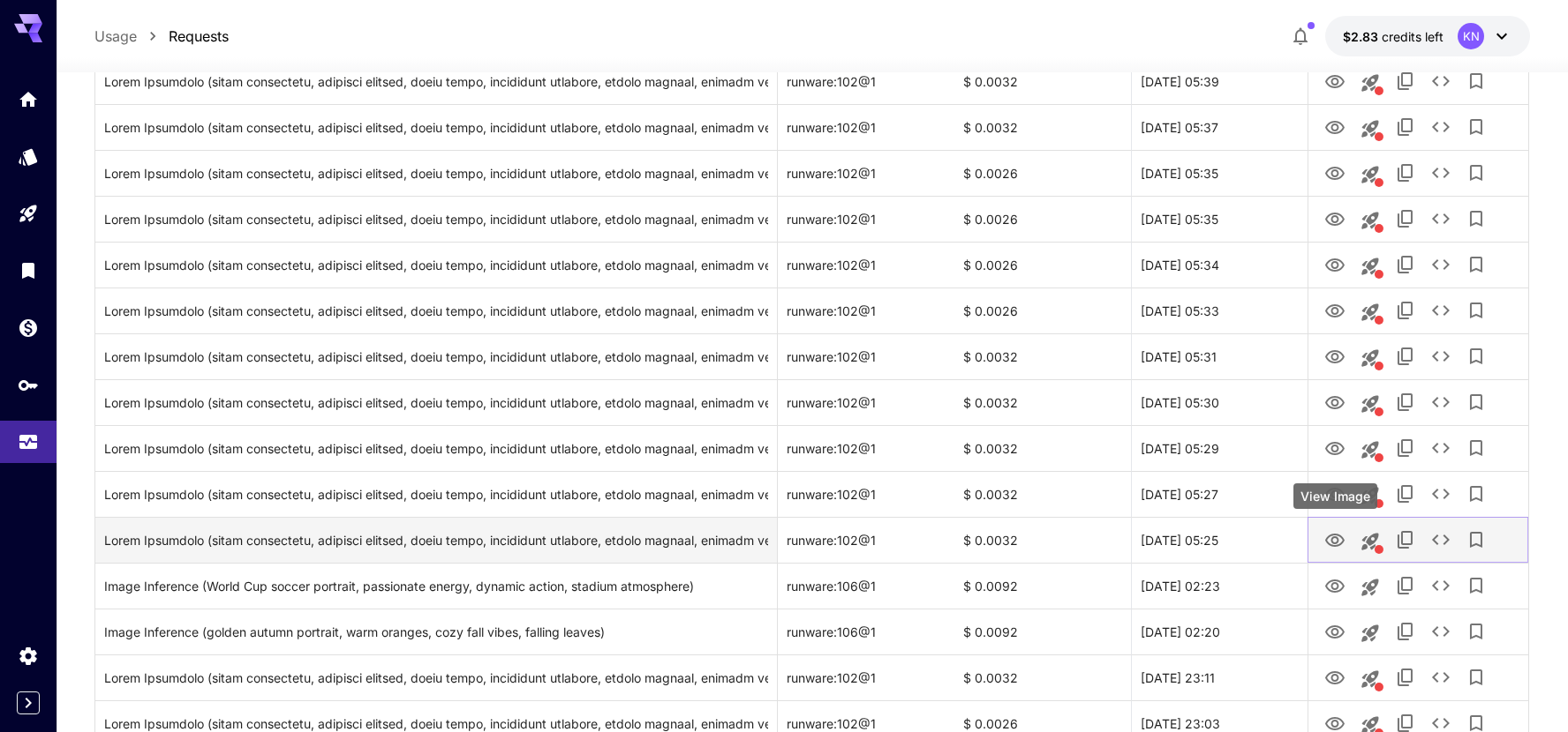
click at [1340, 542] on icon "View Image" at bounding box center [1334, 541] width 20 height 13
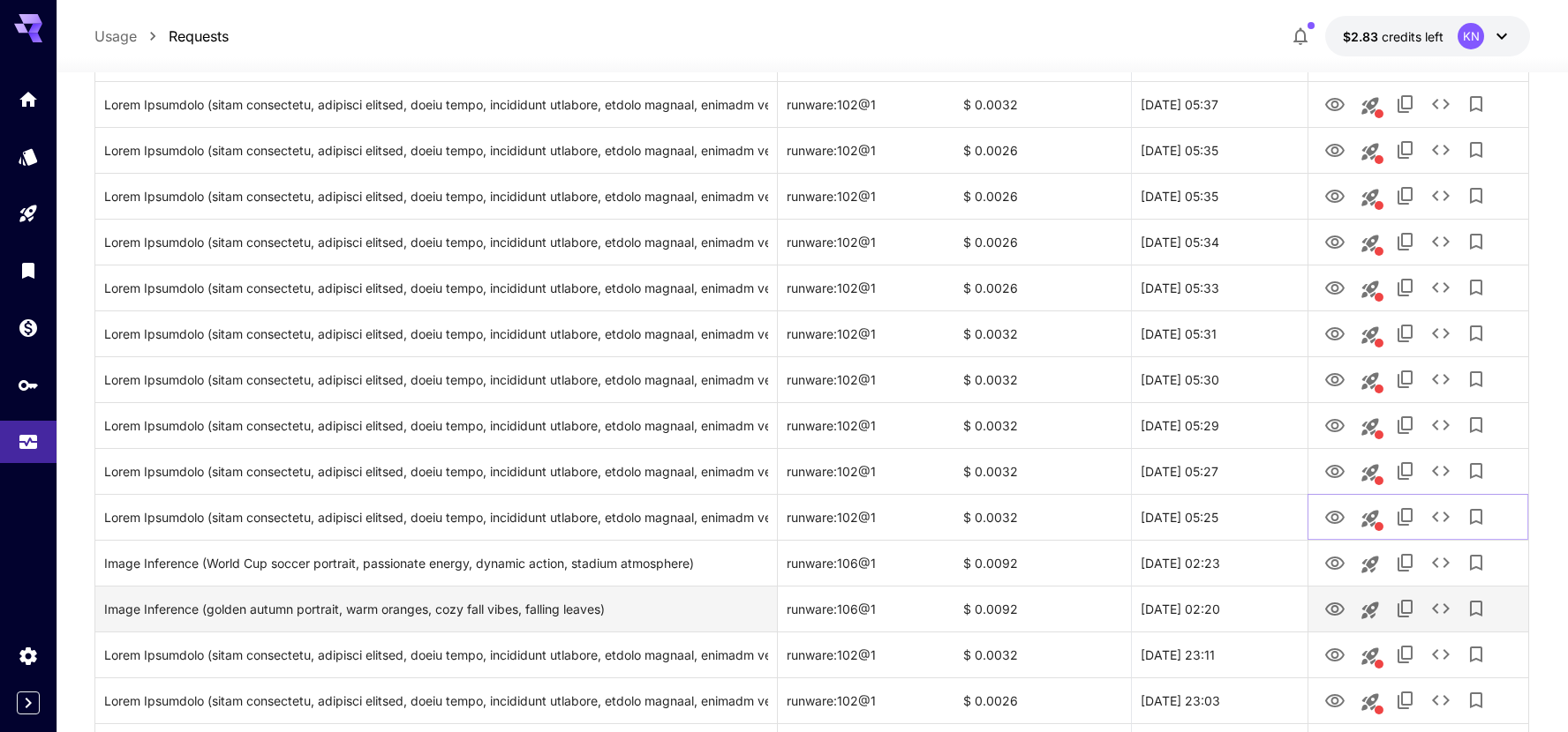
scroll to position [415, 0]
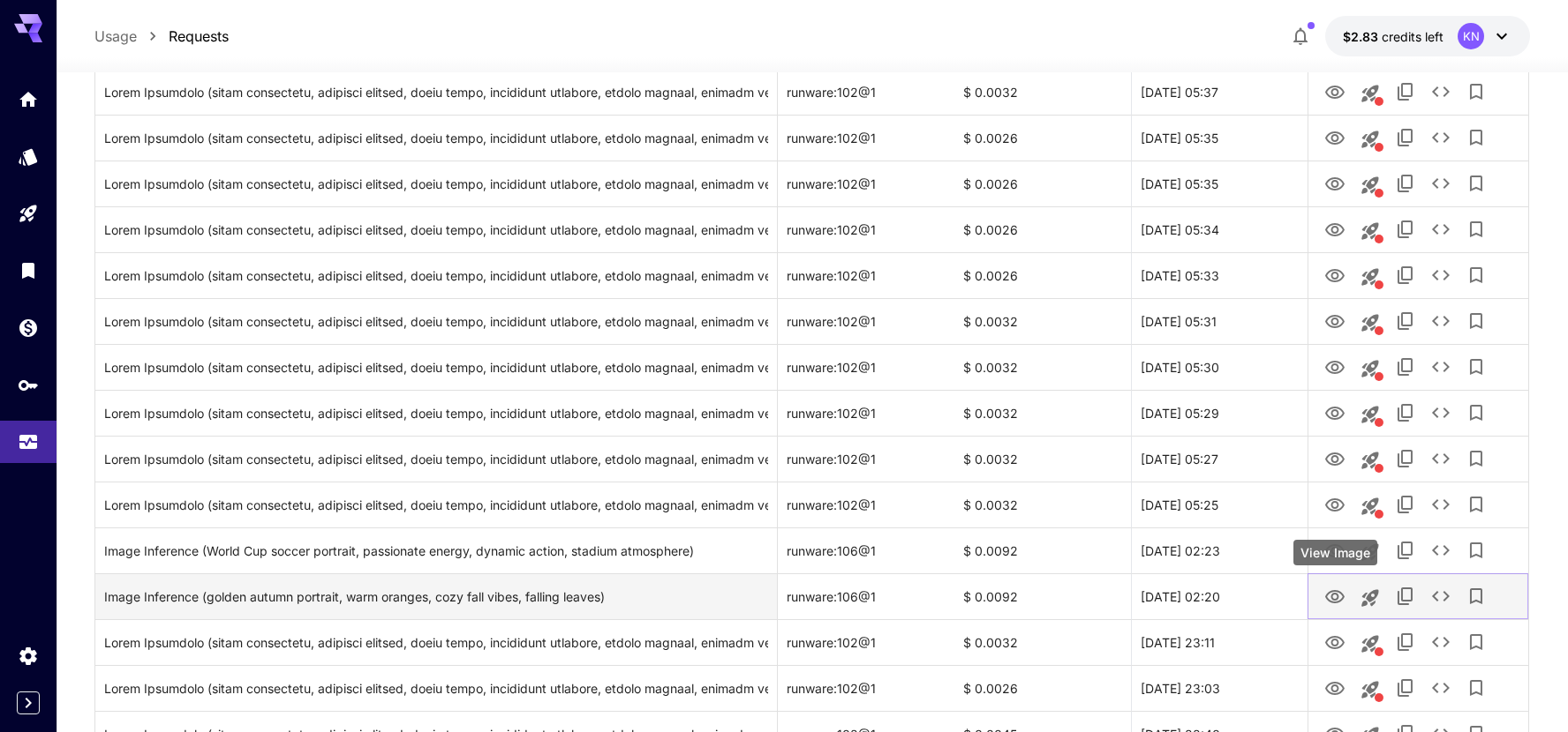
click at [1339, 590] on icon "View Image" at bounding box center [1334, 597] width 22 height 22
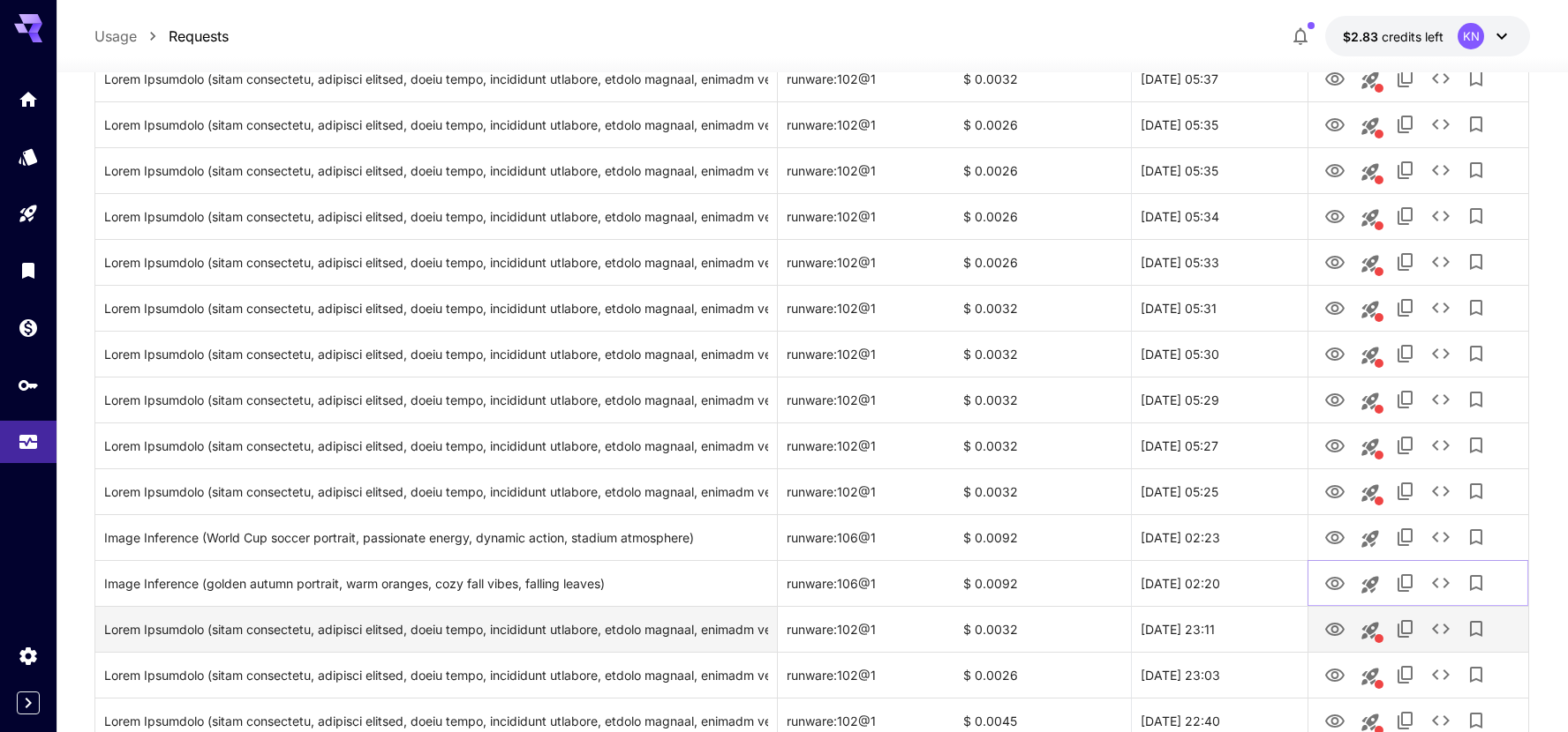
scroll to position [444, 0]
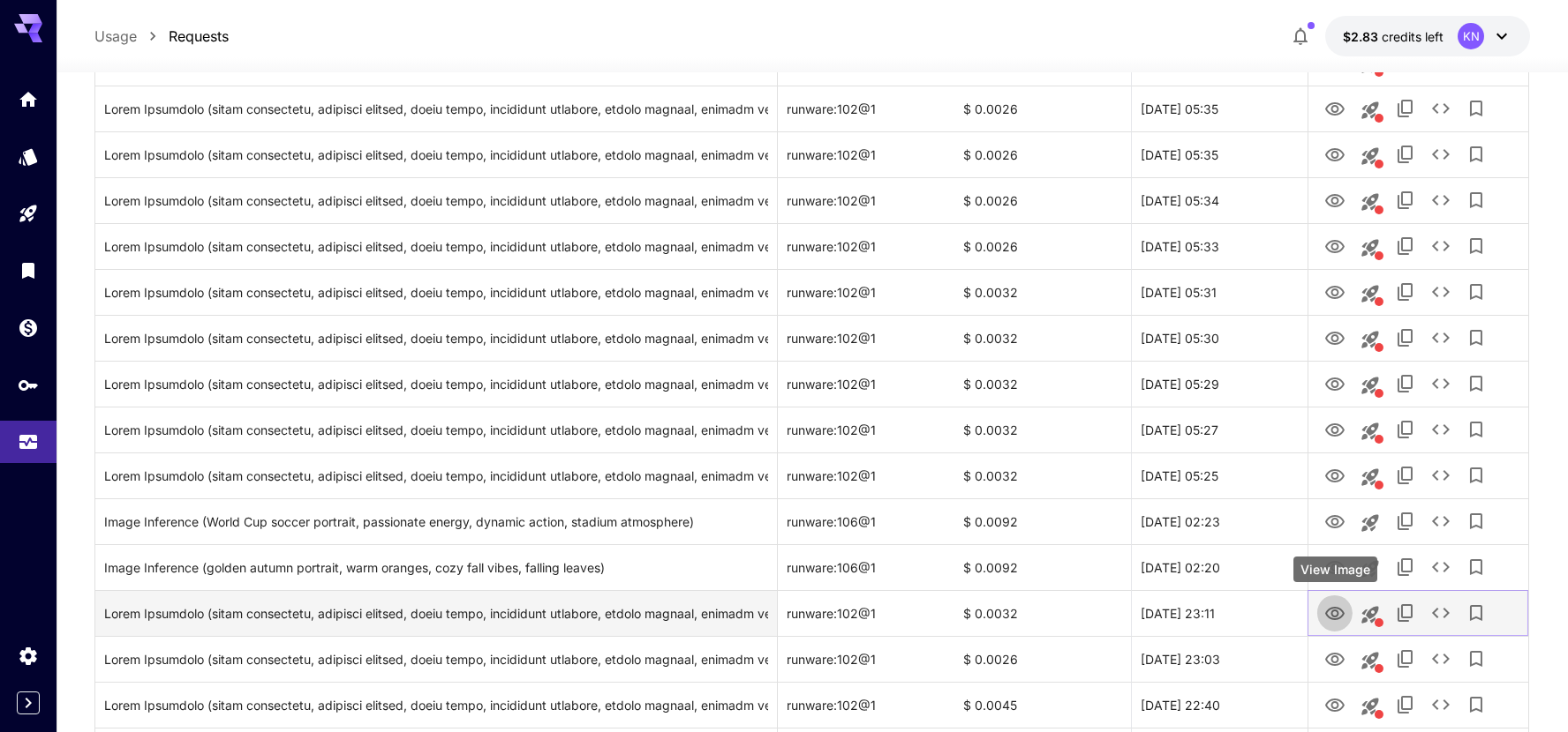
click at [1337, 610] on icon "View Image" at bounding box center [1334, 614] width 22 height 22
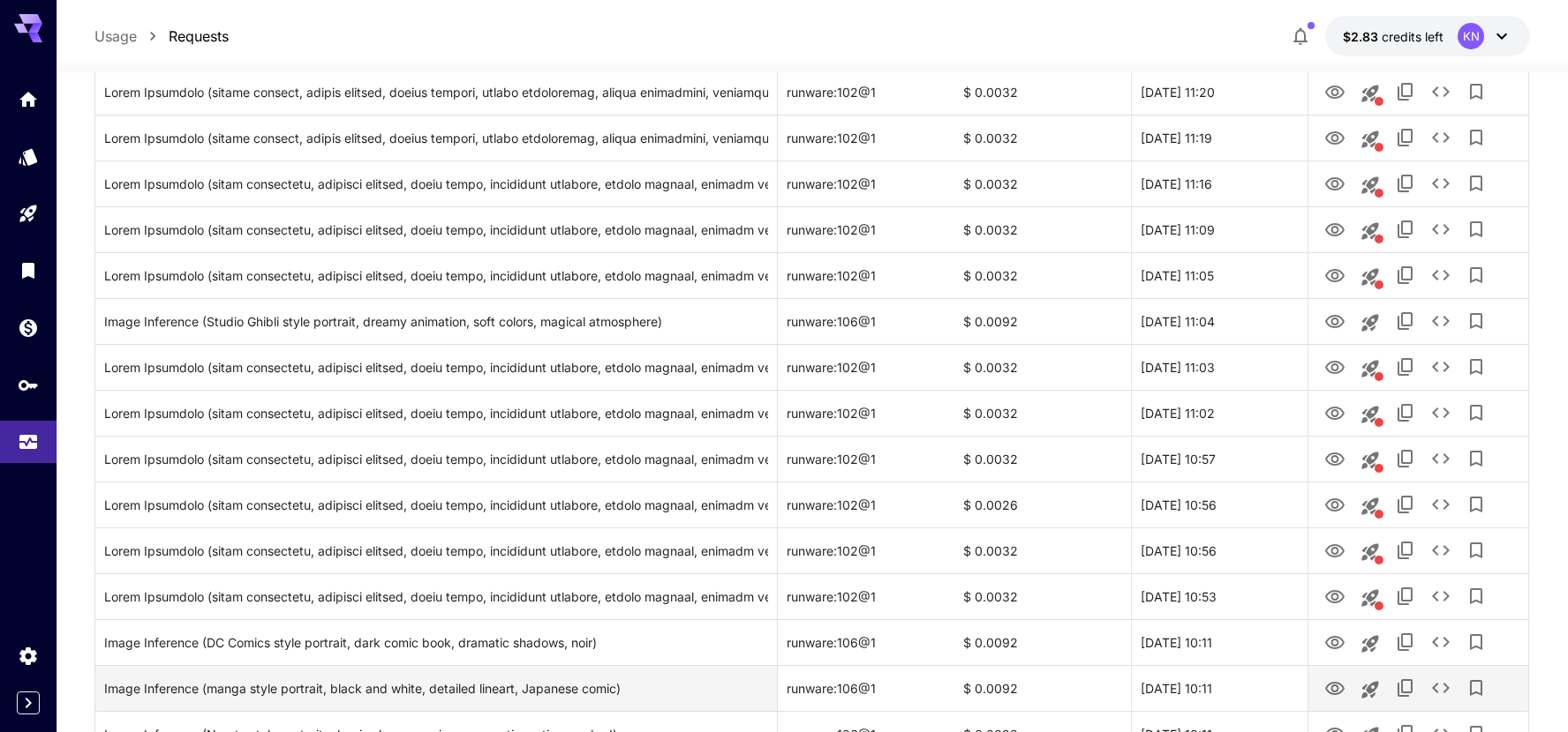
scroll to position [2009, 0]
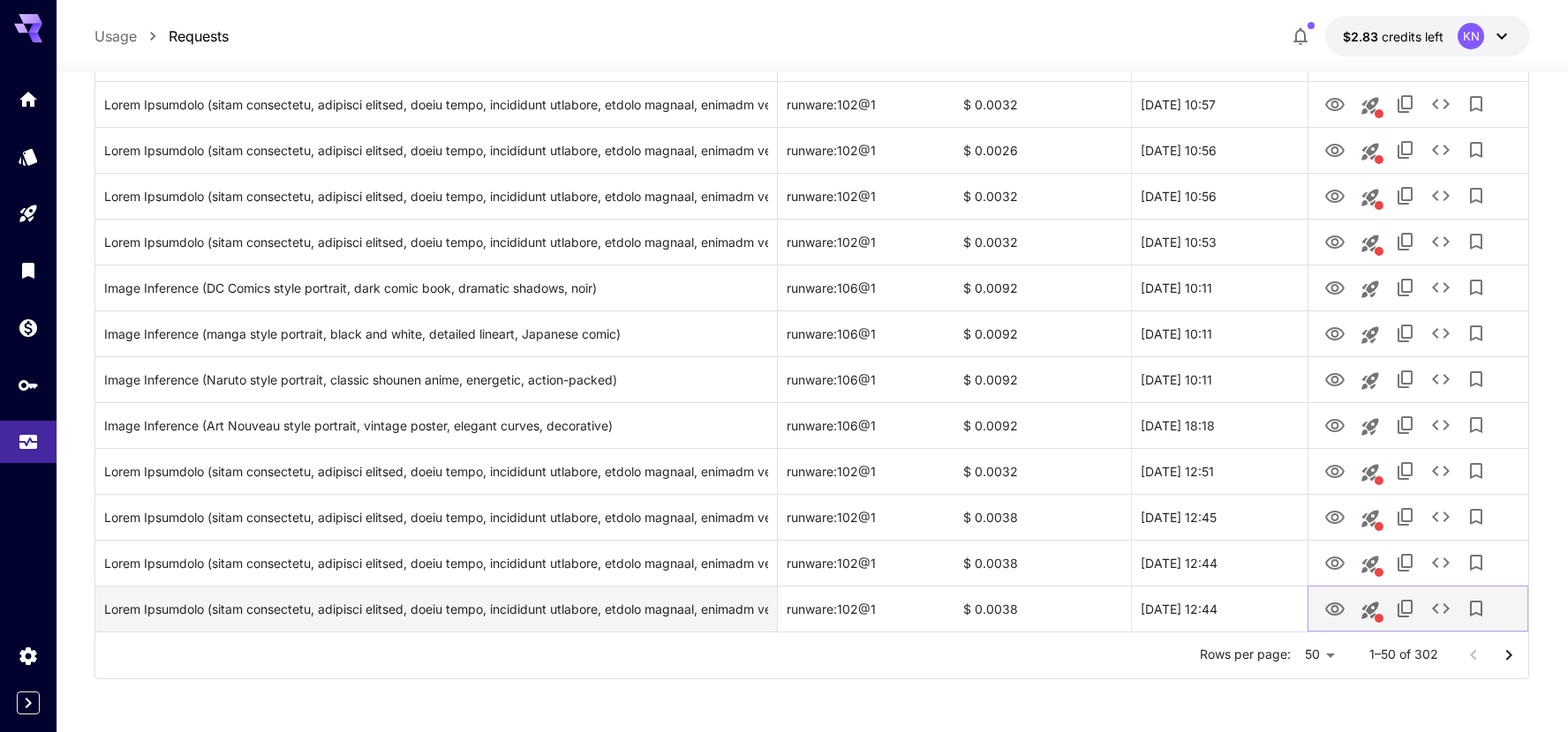
click at [1327, 607] on icon "View Image" at bounding box center [1334, 609] width 20 height 13
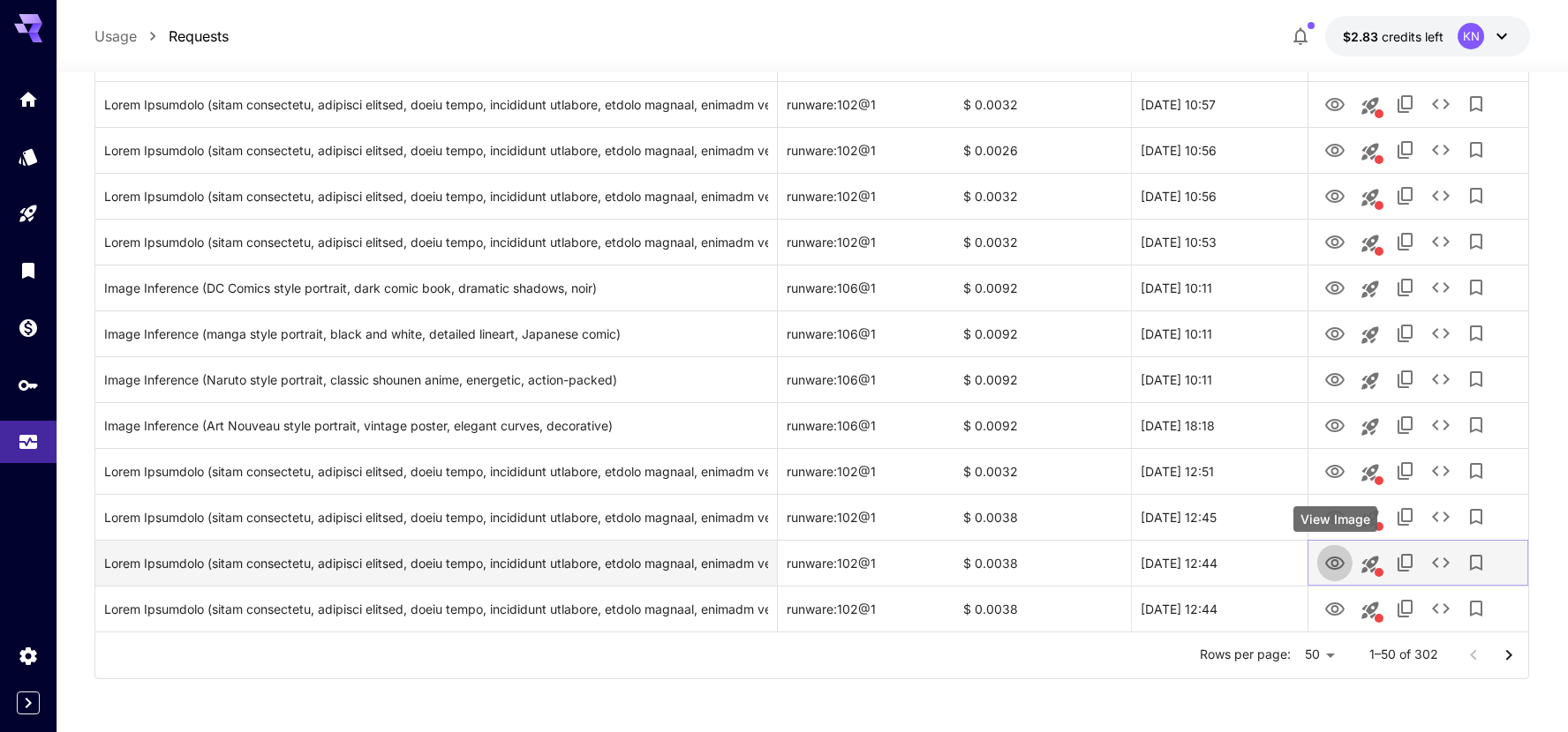
click at [1329, 566] on icon "View Image" at bounding box center [1334, 563] width 20 height 13
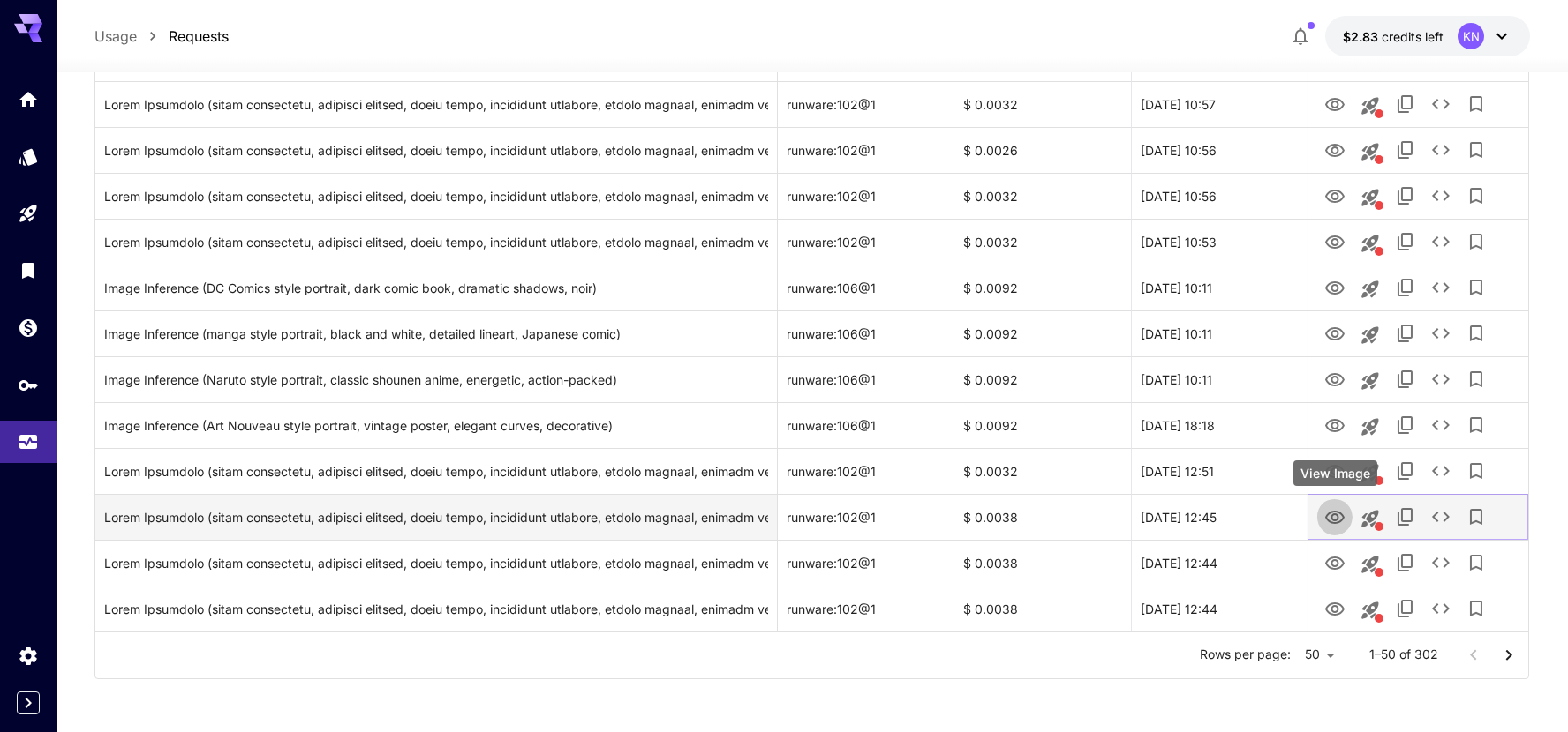
click at [1344, 516] on icon "View Image" at bounding box center [1334, 517] width 22 height 22
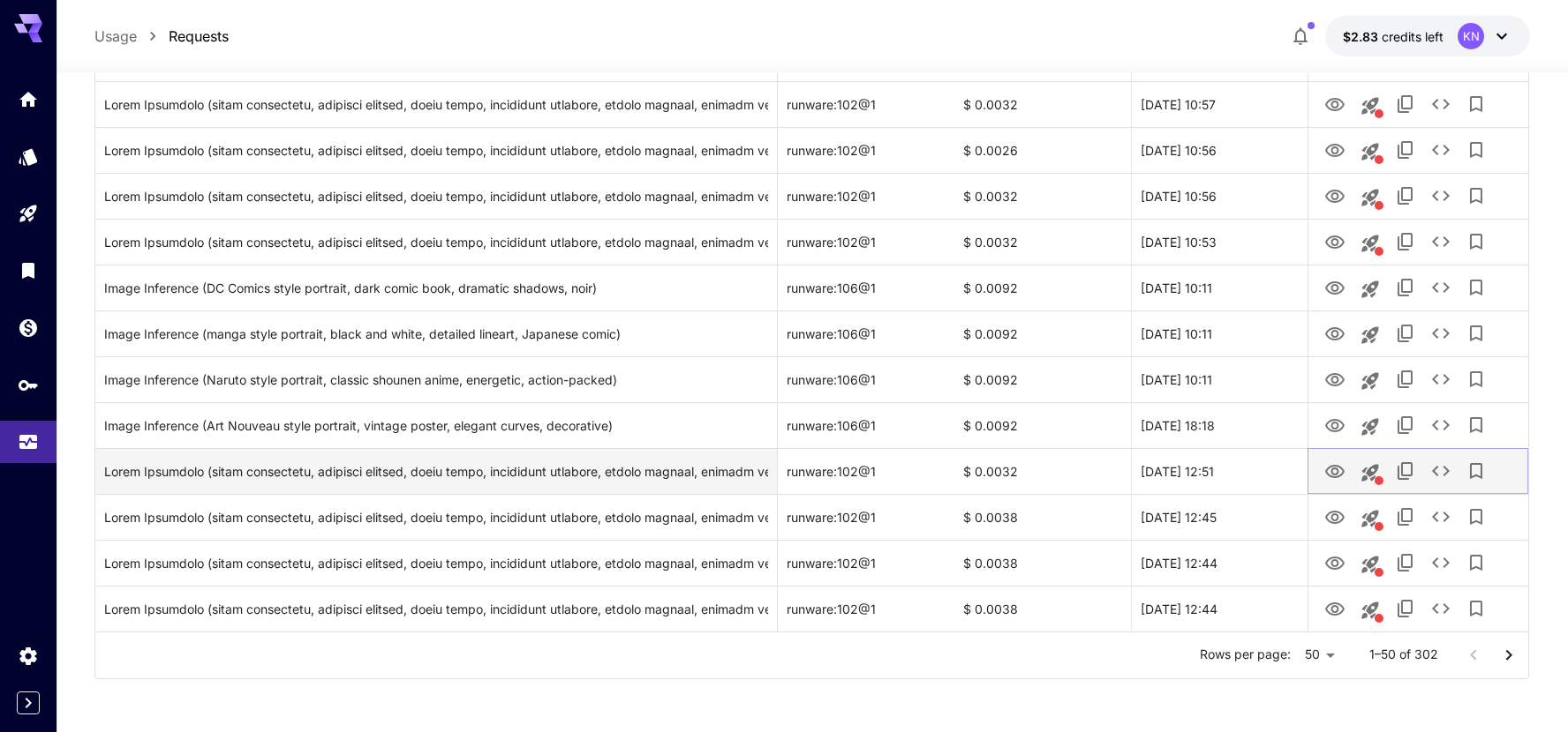
click at [1329, 470] on icon "View Image" at bounding box center [1334, 471] width 22 height 22
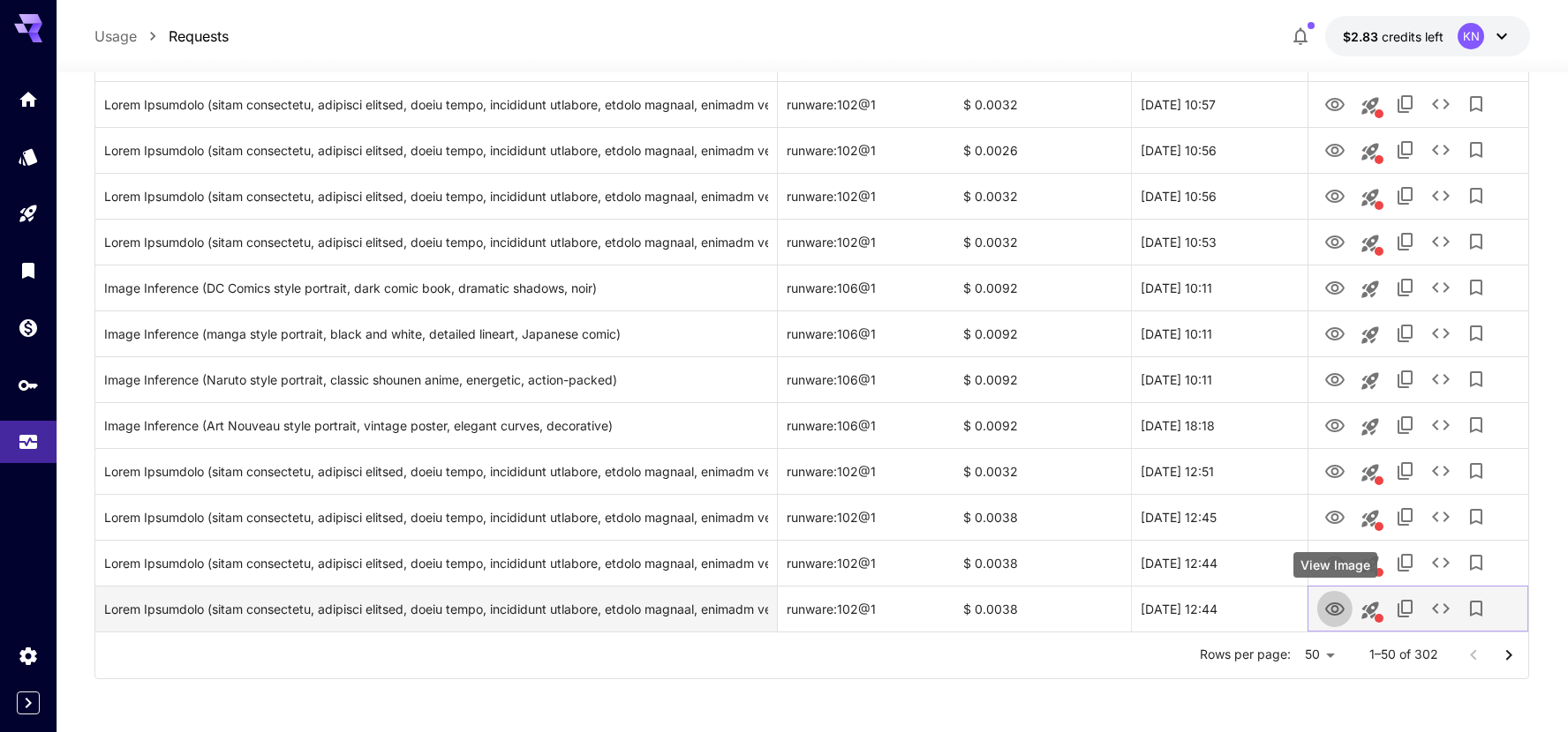
click at [1330, 613] on icon "View Image" at bounding box center [1334, 609] width 20 height 13
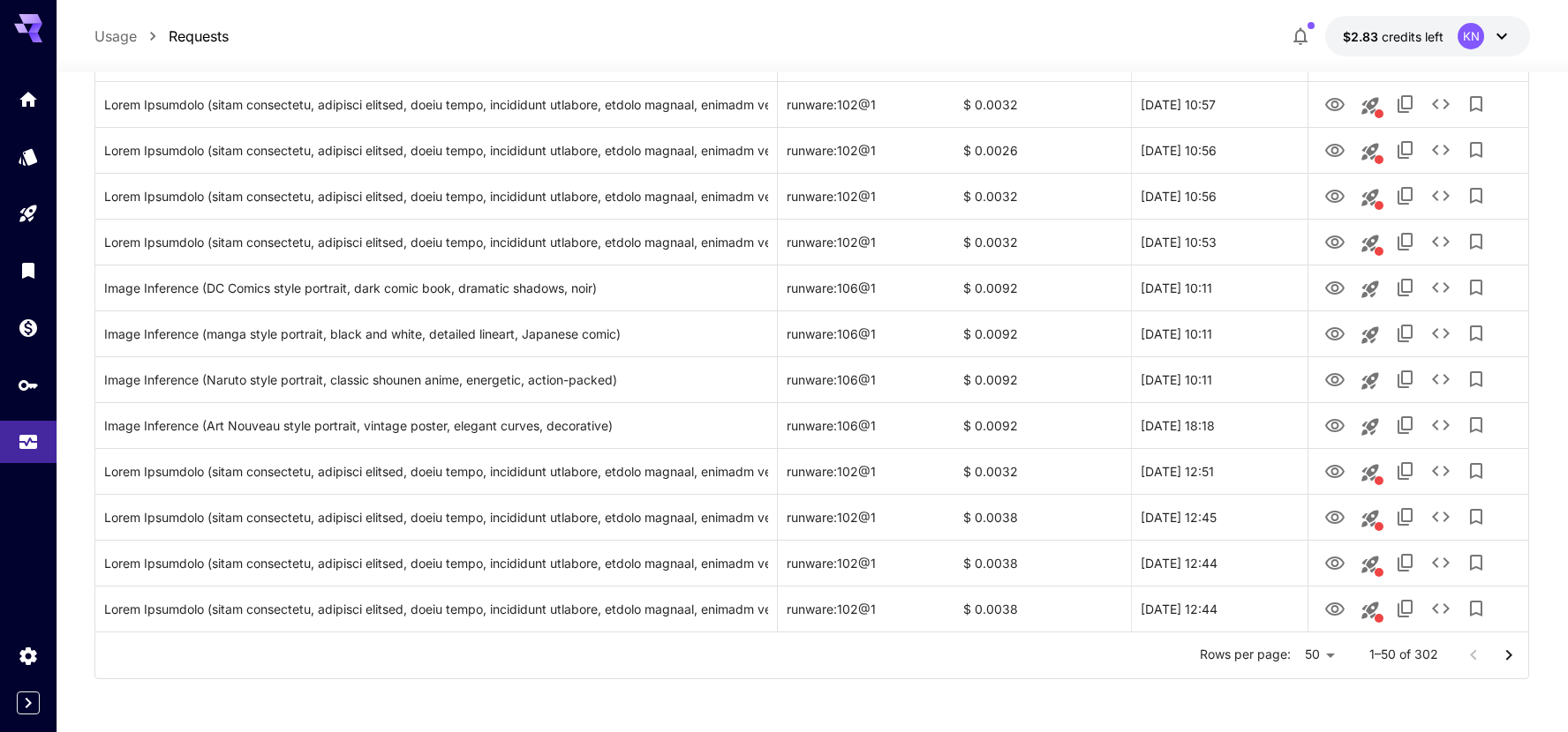
drag, startPoint x: 1504, startPoint y: 651, endPoint x: 1498, endPoint y: 637, distance: 15.2
click at [1505, 651] on icon "Go to next page" at bounding box center [1509, 655] width 22 height 22
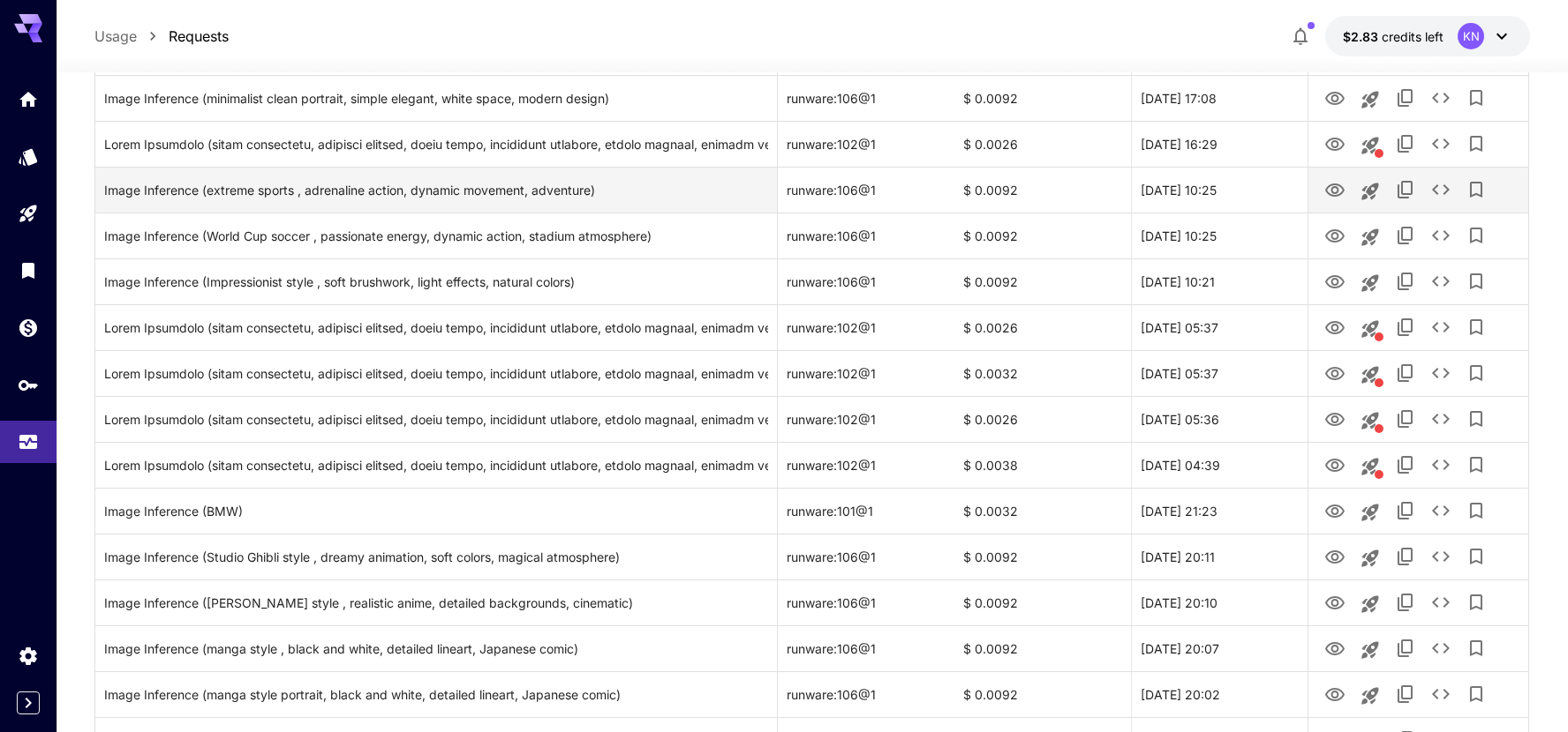
scroll to position [202, 0]
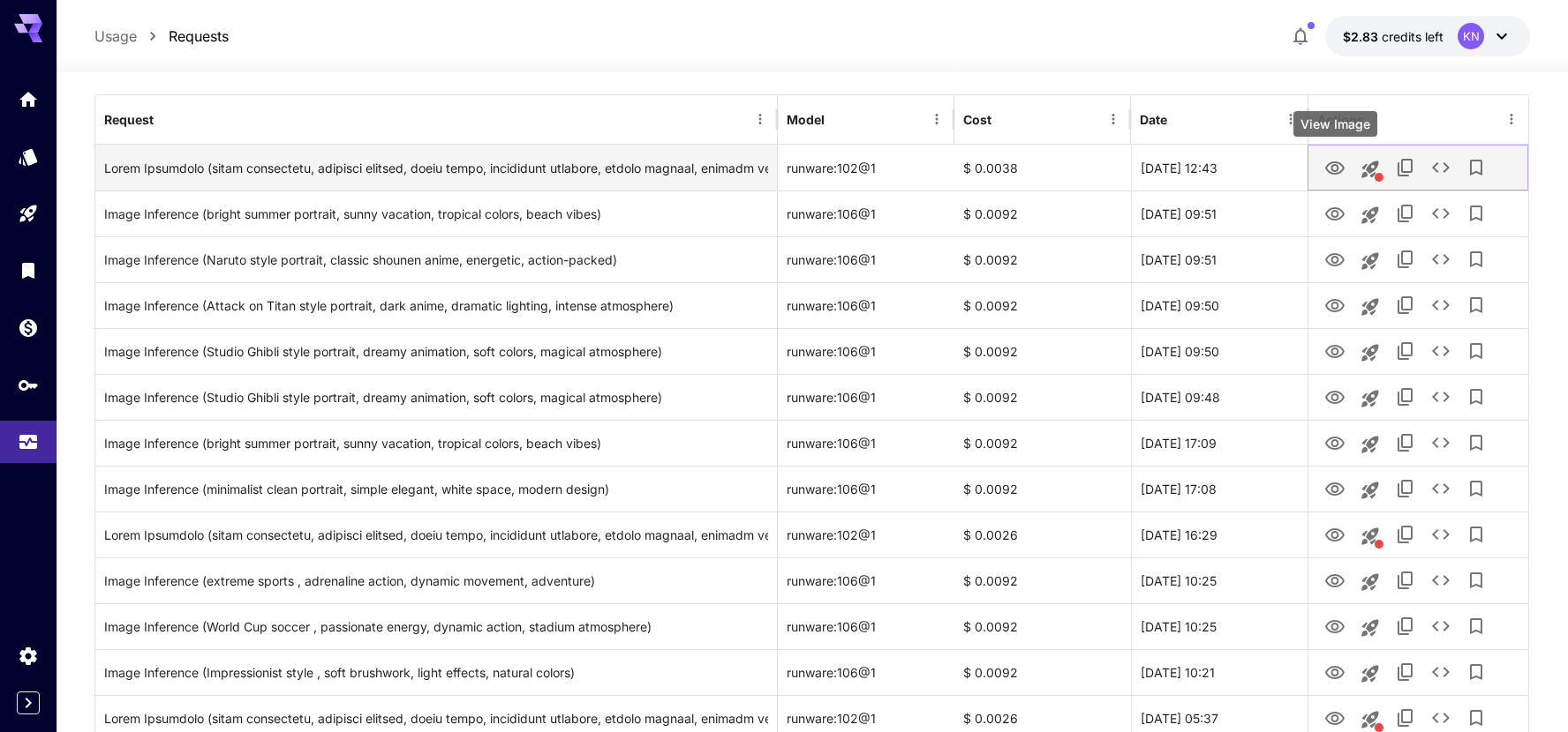
click at [1331, 173] on icon "View Image" at bounding box center [1334, 168] width 20 height 13
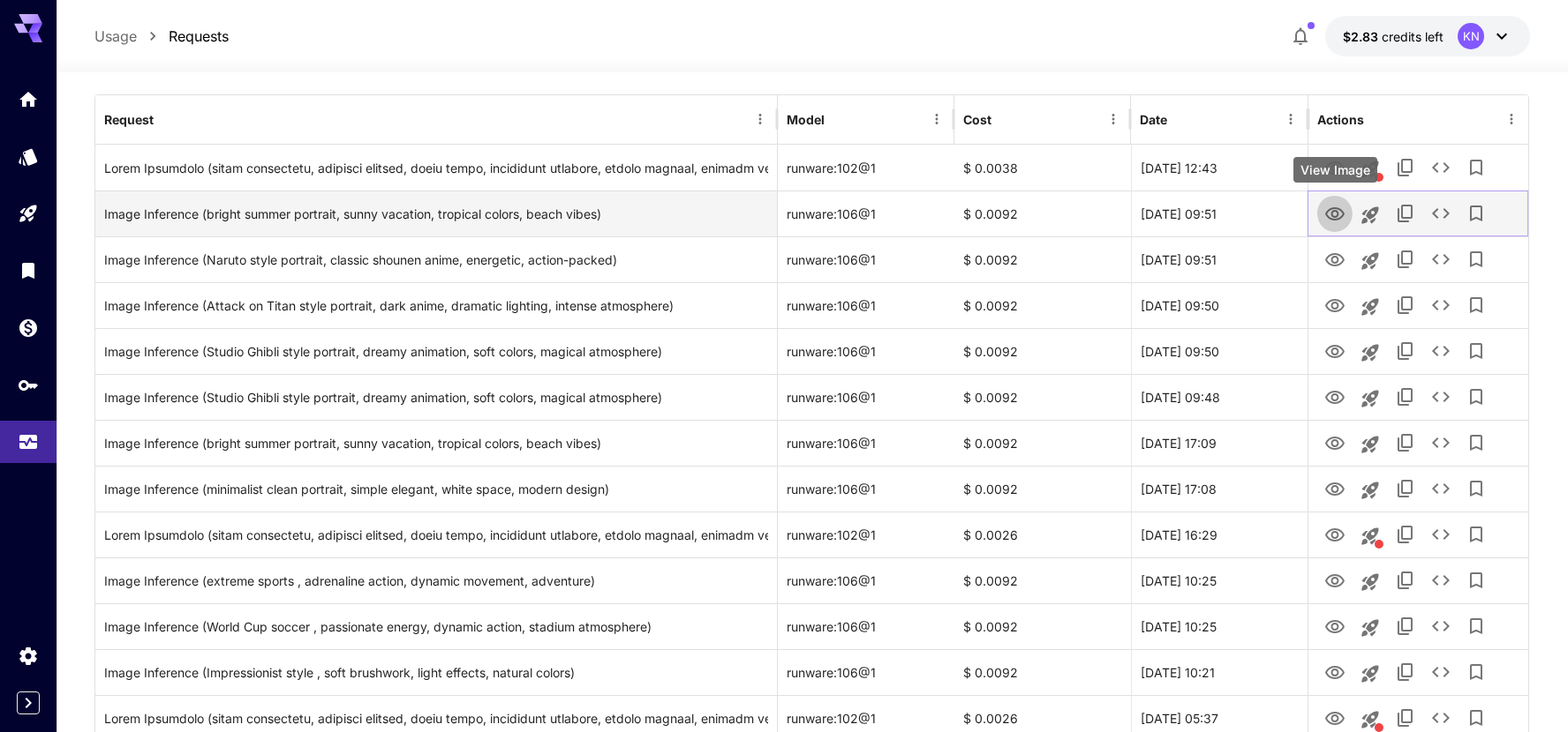
click at [1343, 215] on icon "View Image" at bounding box center [1334, 214] width 20 height 13
